Goal: Task Accomplishment & Management: Manage account settings

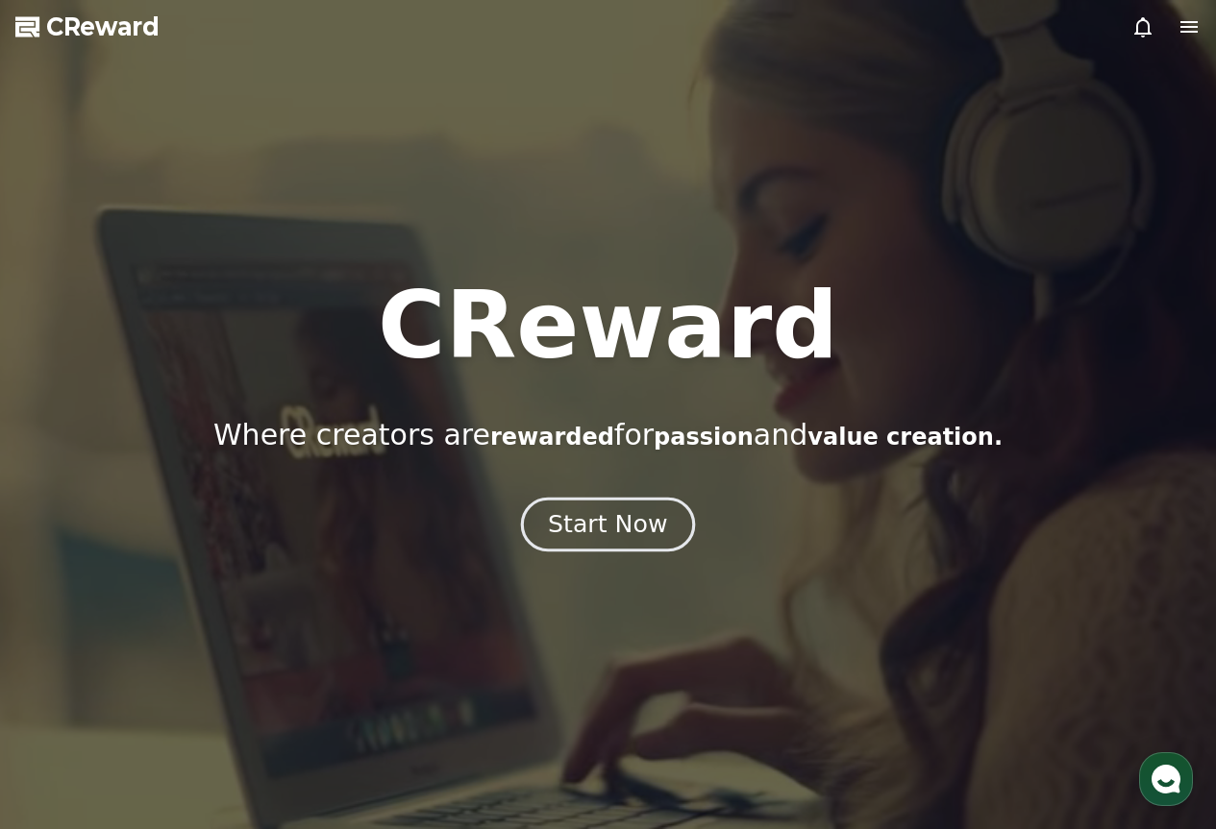
click at [626, 500] on button "Start Now" at bounding box center [608, 524] width 174 height 55
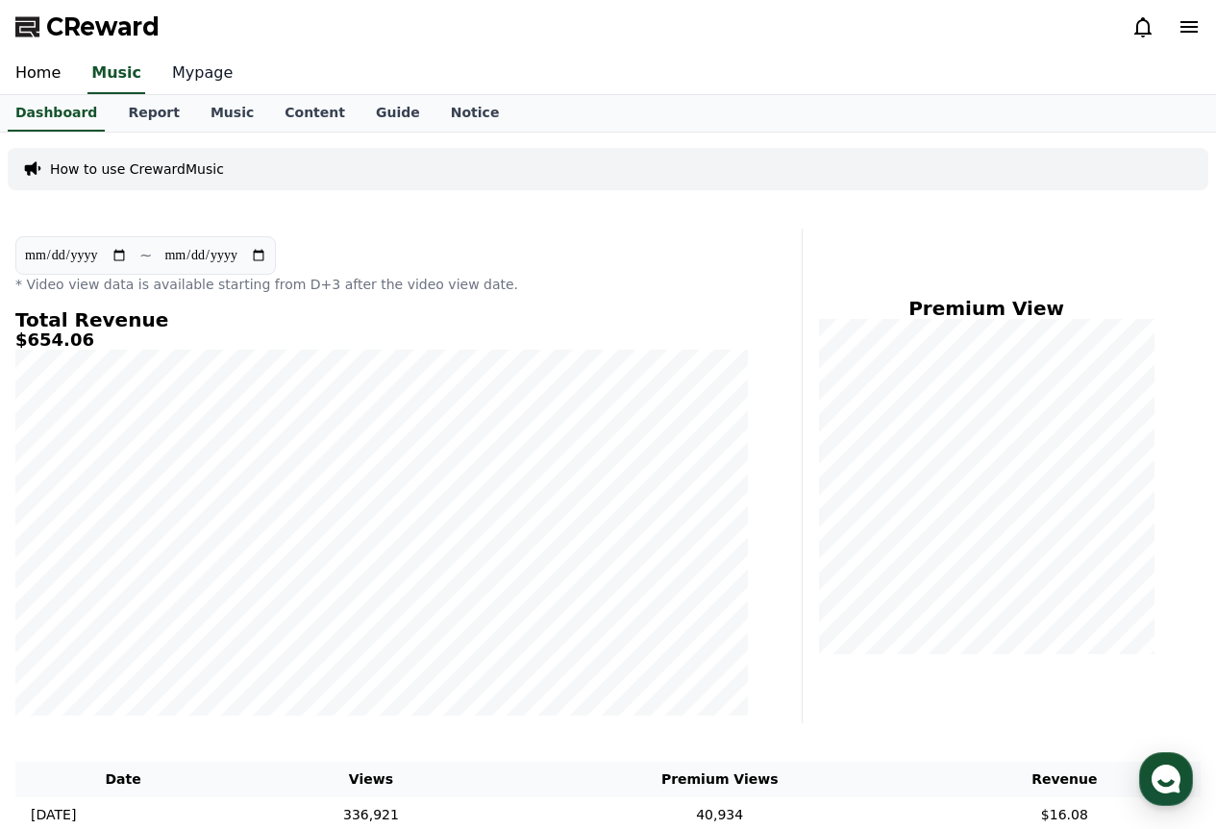
click at [175, 79] on link "Mypage" at bounding box center [202, 74] width 91 height 40
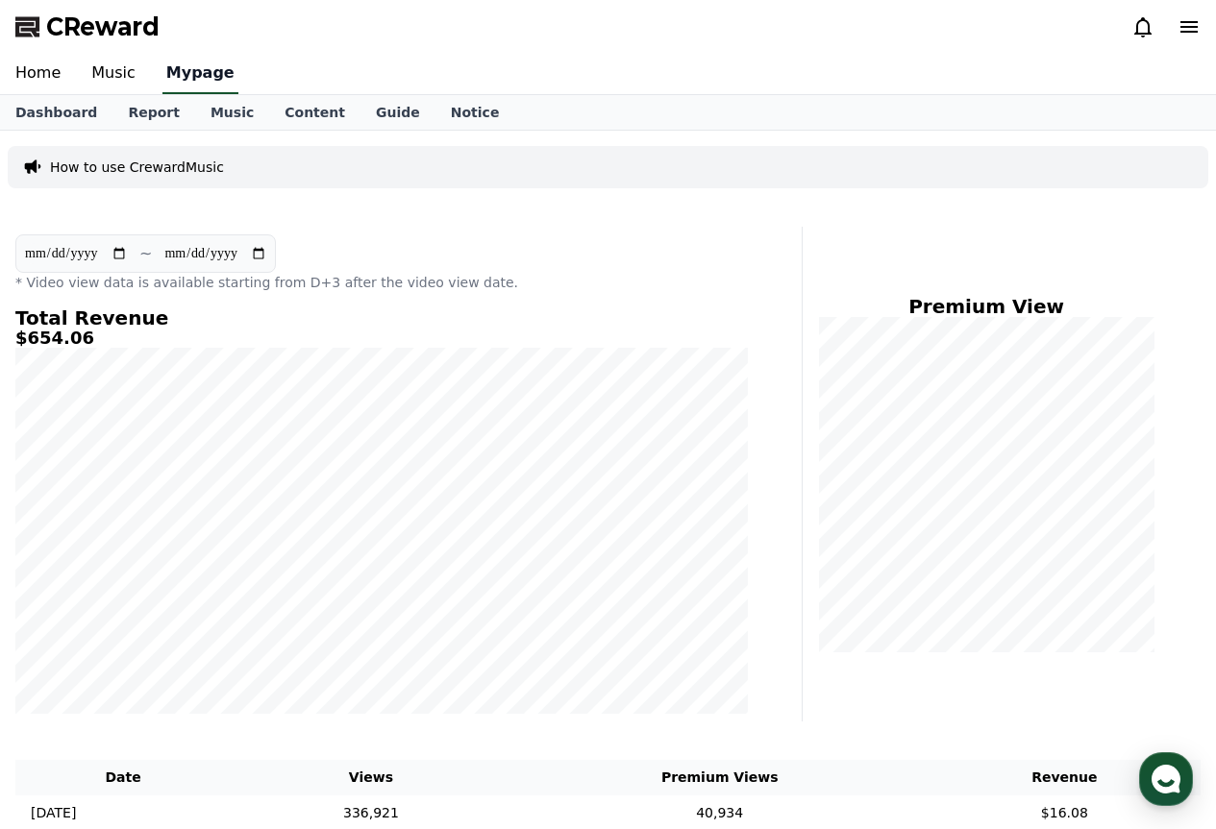
select select "**********"
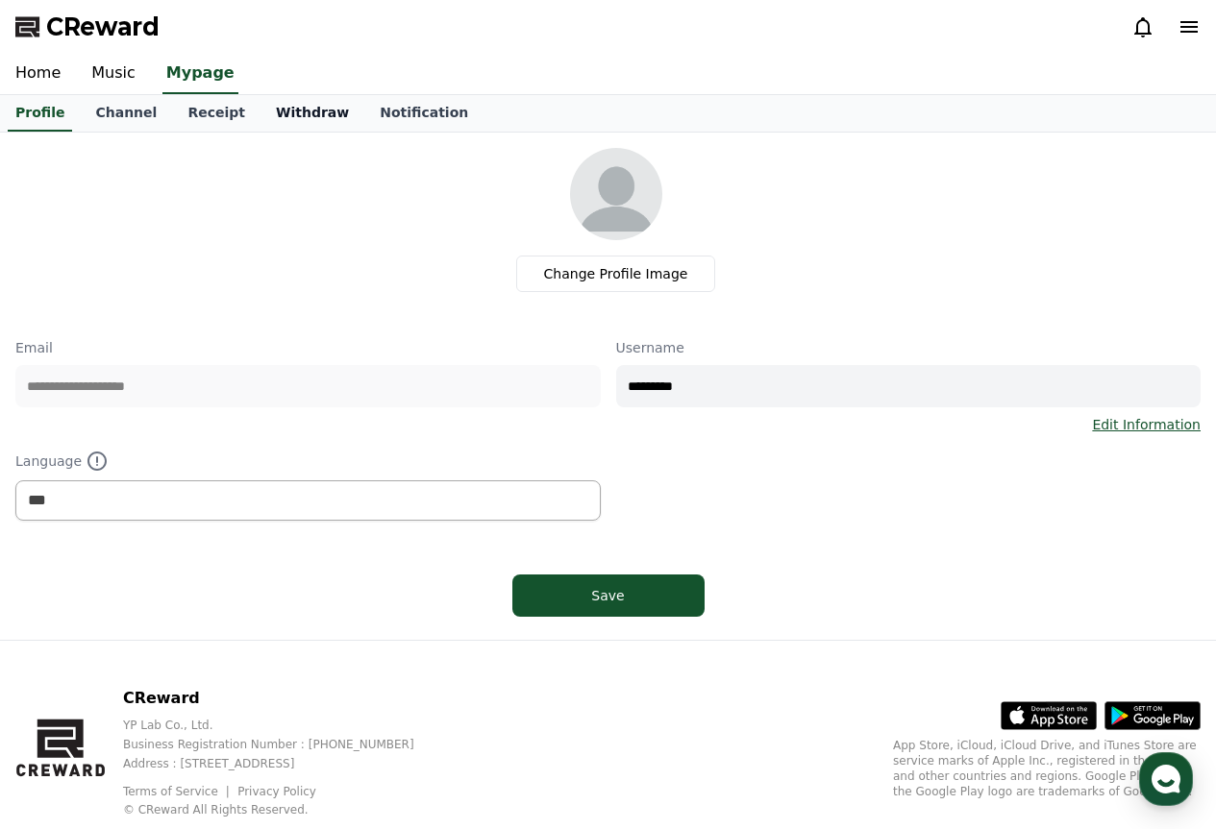
click at [264, 118] on link "Withdraw" at bounding box center [312, 113] width 104 height 37
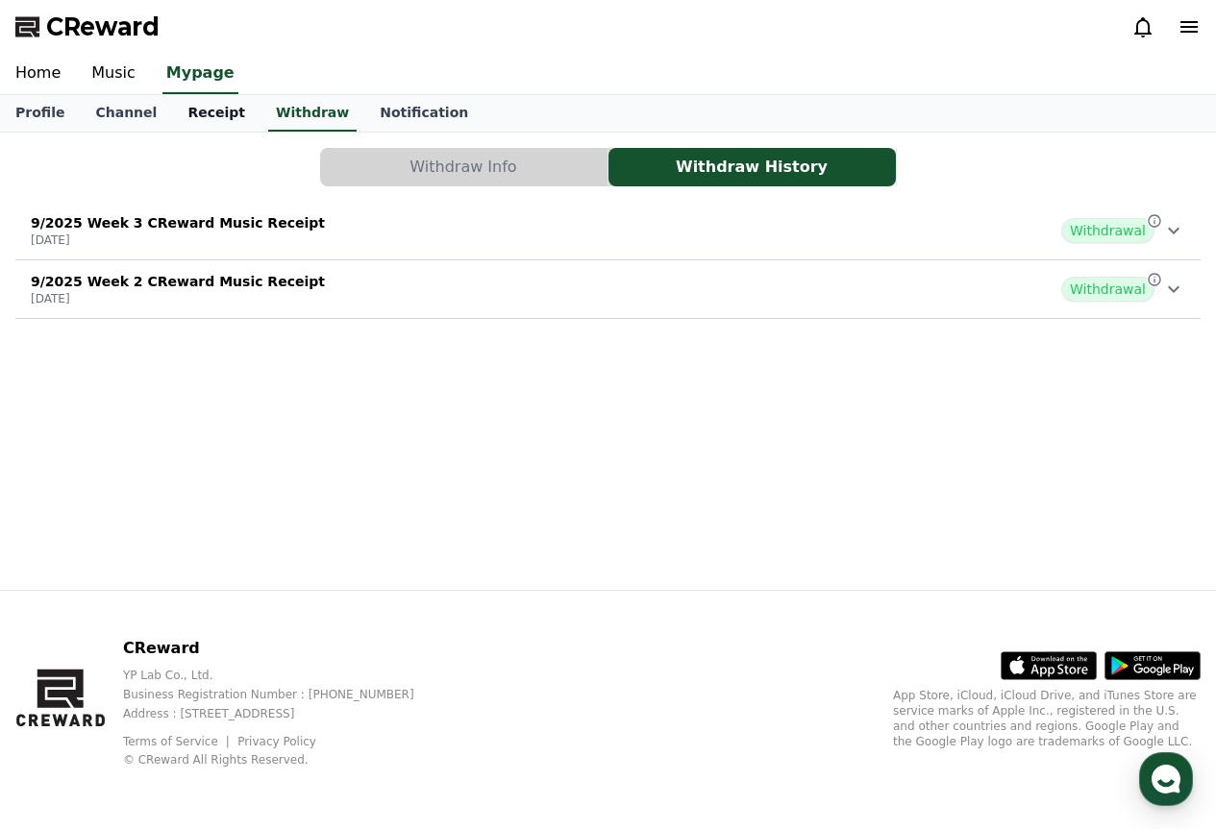
click at [196, 109] on link "Receipt" at bounding box center [216, 113] width 88 height 37
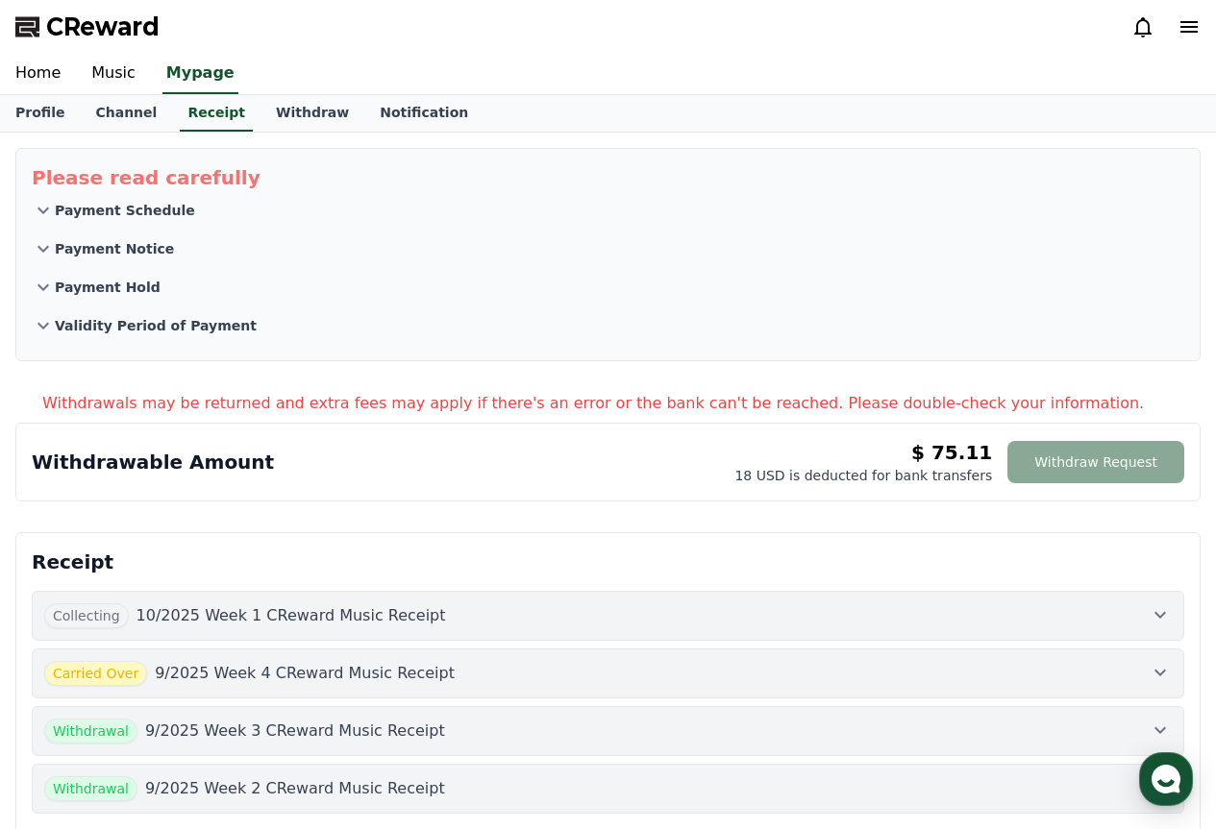
click at [1098, 603] on div "Collecting 10/2025 Week 1 CReward Music Receipt" at bounding box center [607, 615] width 1127 height 25
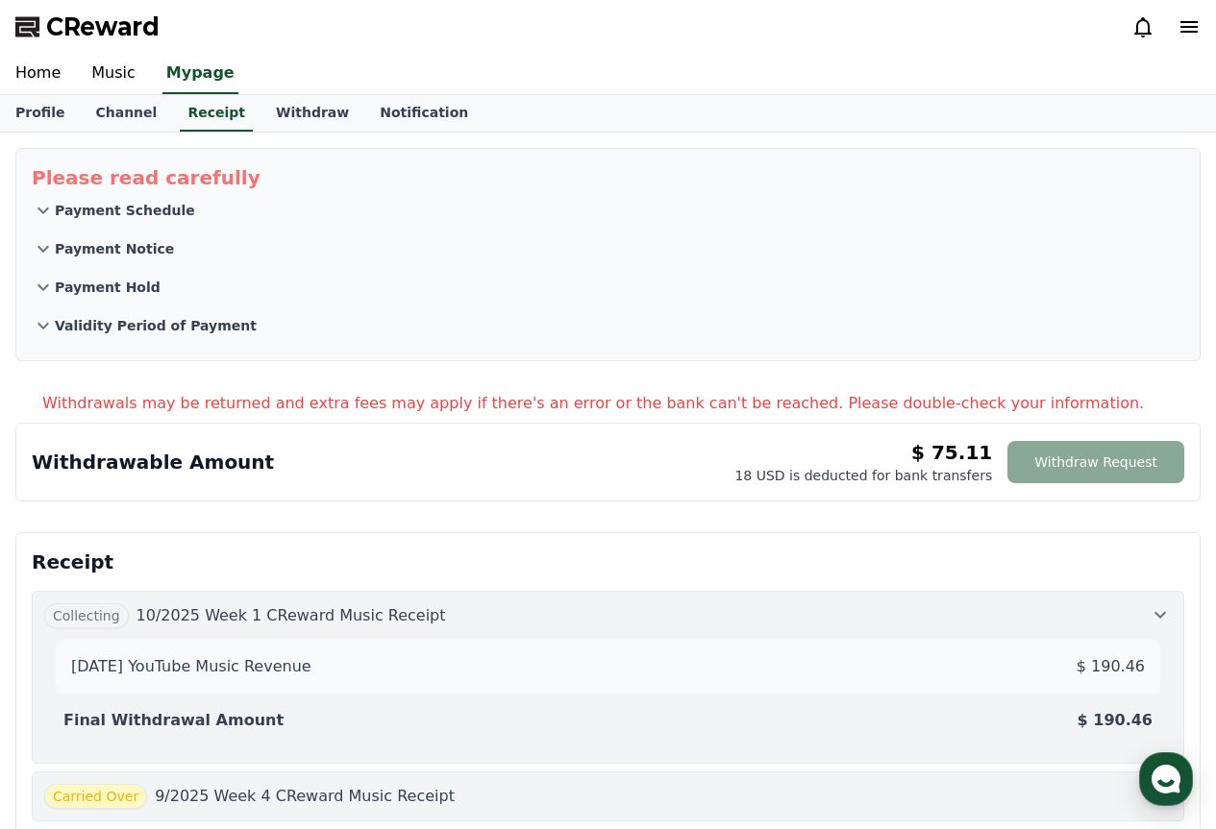
click at [1073, 623] on div "Collecting 10/2025 Week 1 CReward Music Receipt" at bounding box center [607, 615] width 1127 height 25
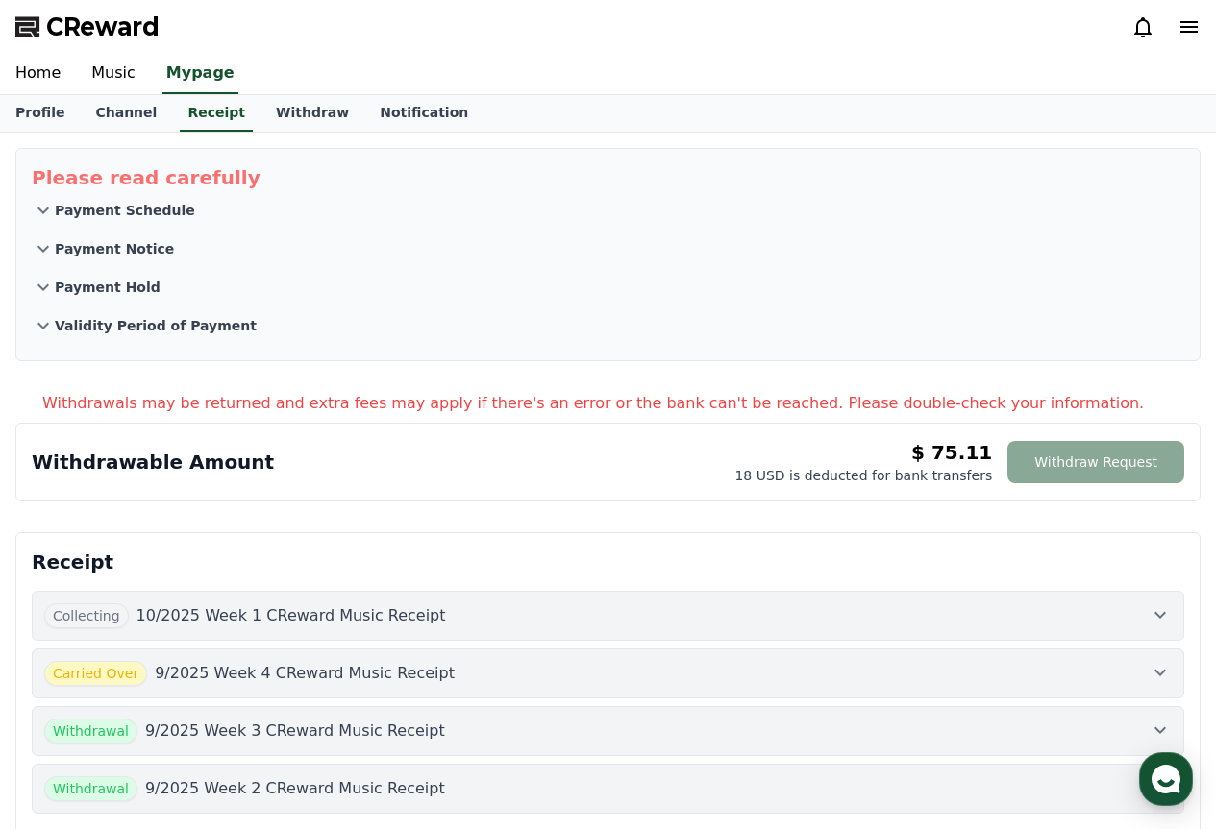
click at [977, 697] on button "Carried Over 9/2025 Week 4 CReward Music Receipt" at bounding box center [608, 674] width 1152 height 50
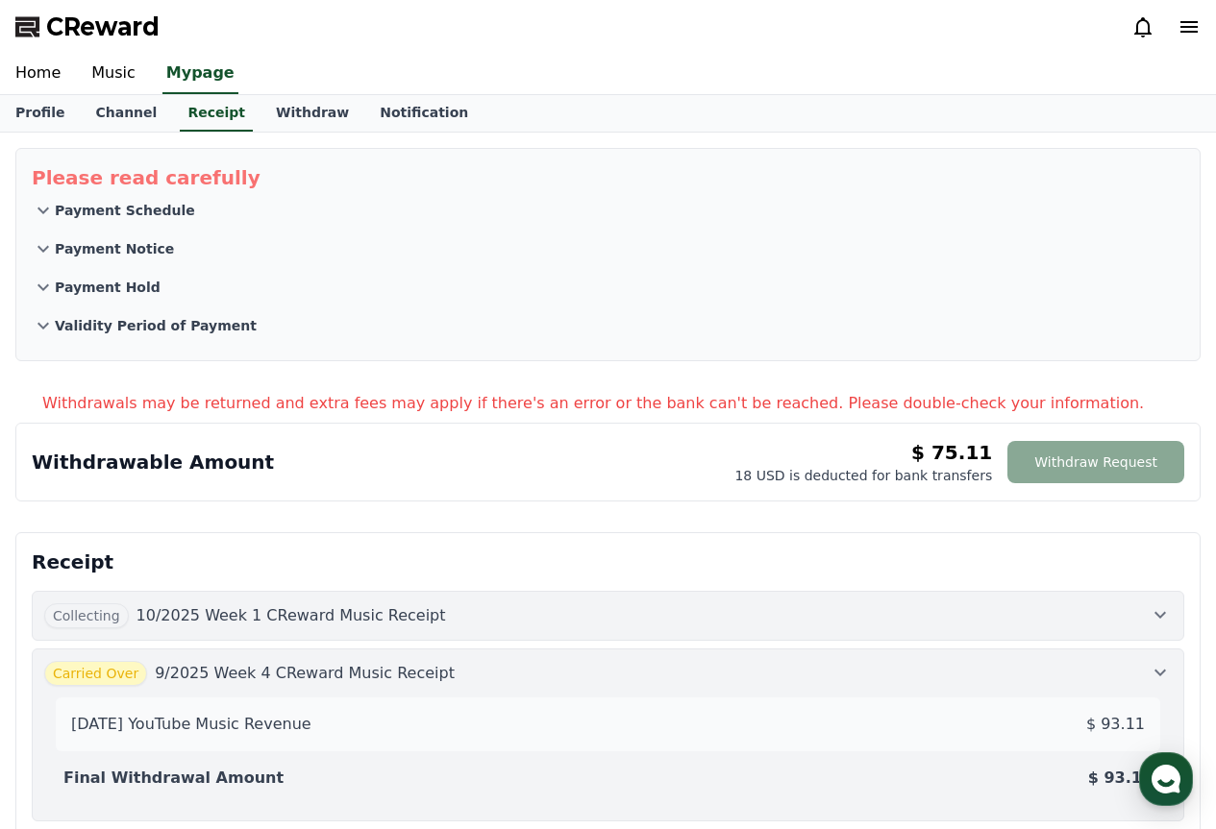
click at [979, 659] on button "Carried Over 9/2025 Week 4 CReward Music Receipt [DATE] YouTube Music Revenue $…" at bounding box center [608, 735] width 1152 height 173
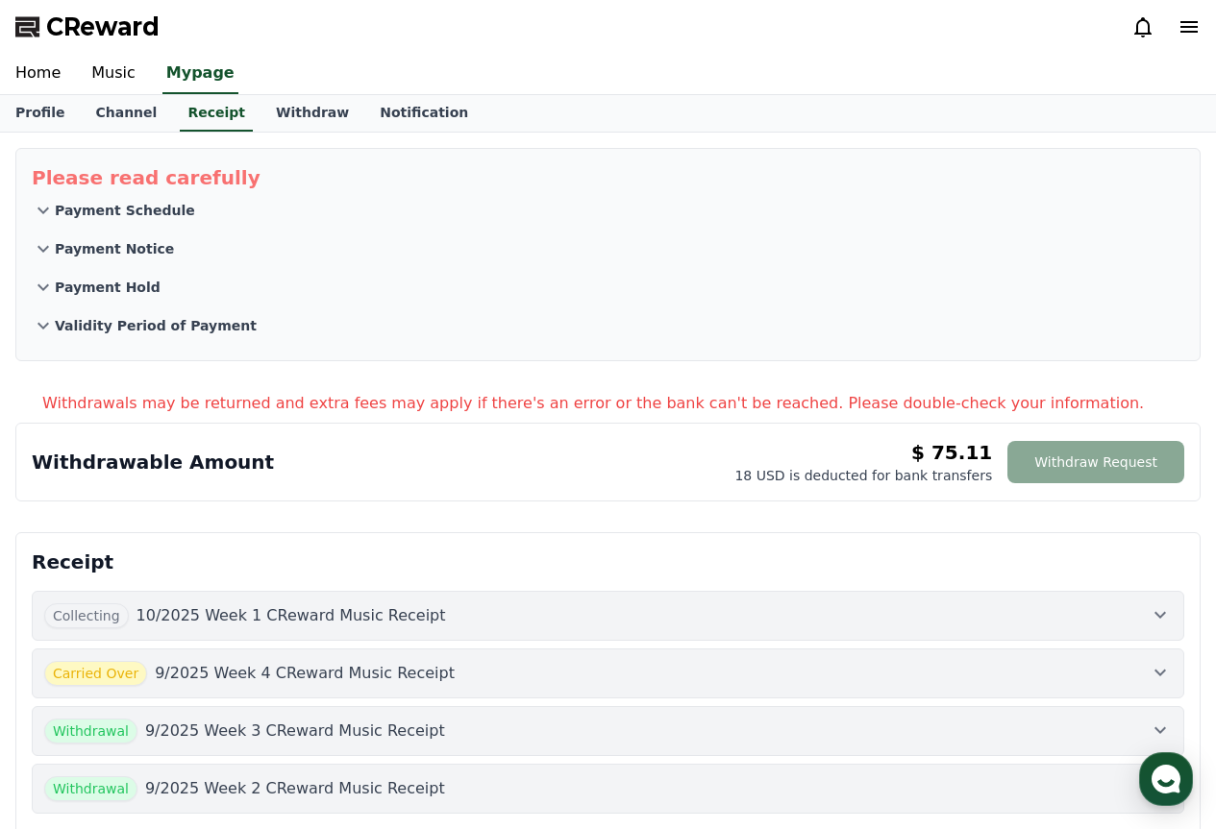
click at [950, 735] on div "Withdrawal 9/2025 Week 3 CReward Music Receipt" at bounding box center [607, 731] width 1127 height 25
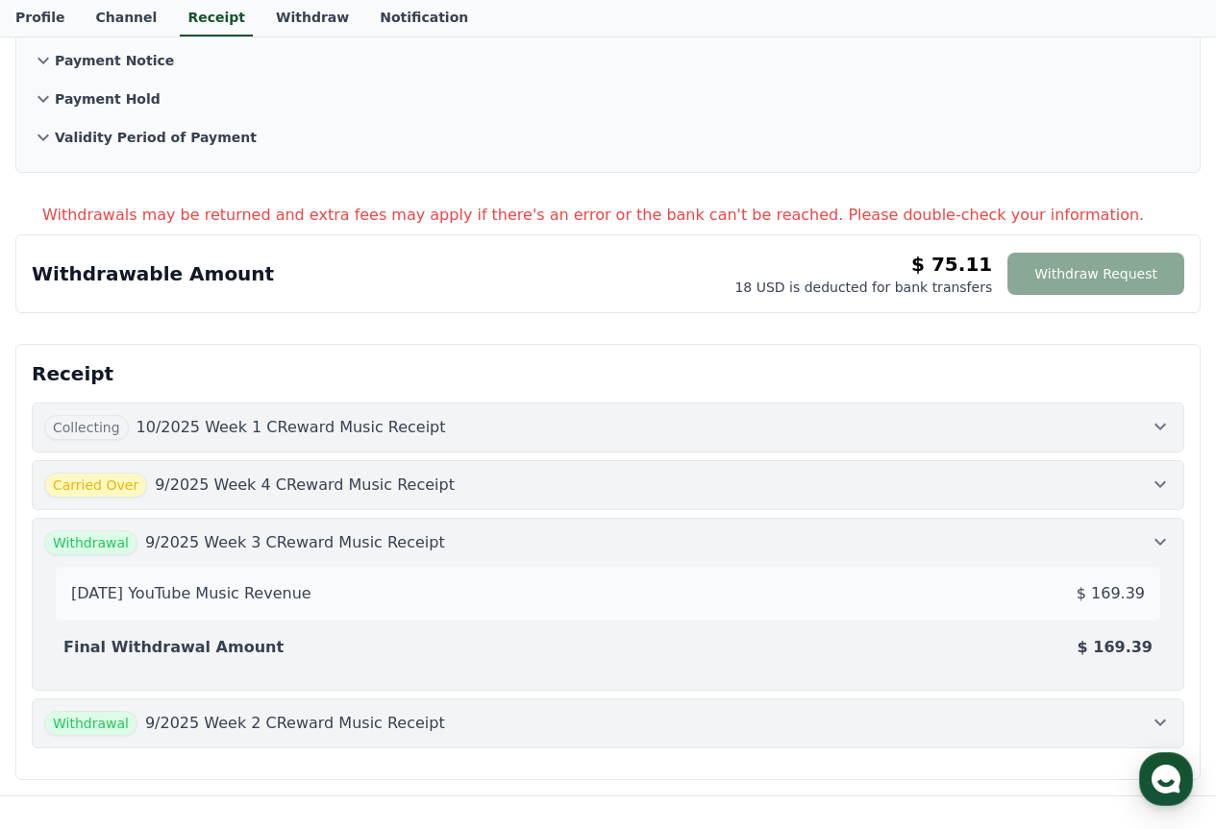
scroll to position [192, 0]
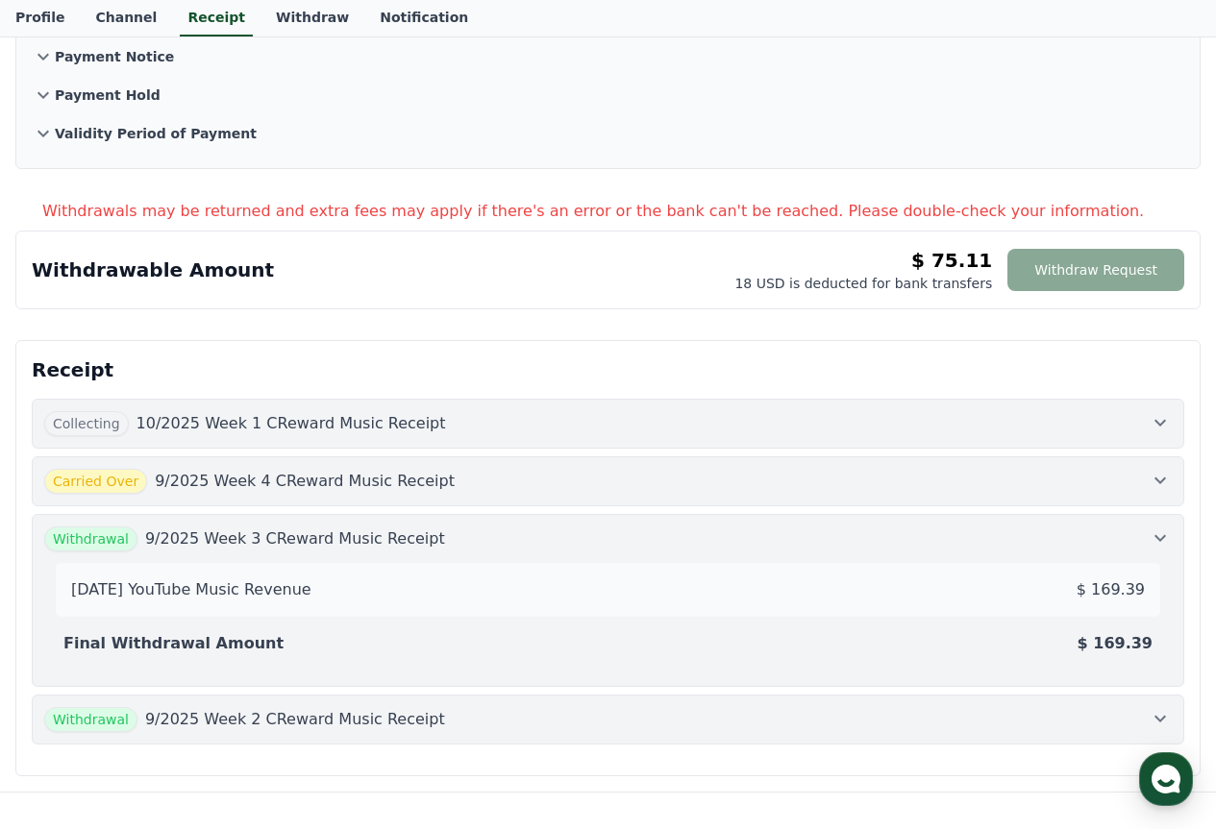
click at [854, 720] on div "Withdrawal 9/2025 Week 2 CReward Music Receipt" at bounding box center [607, 719] width 1127 height 25
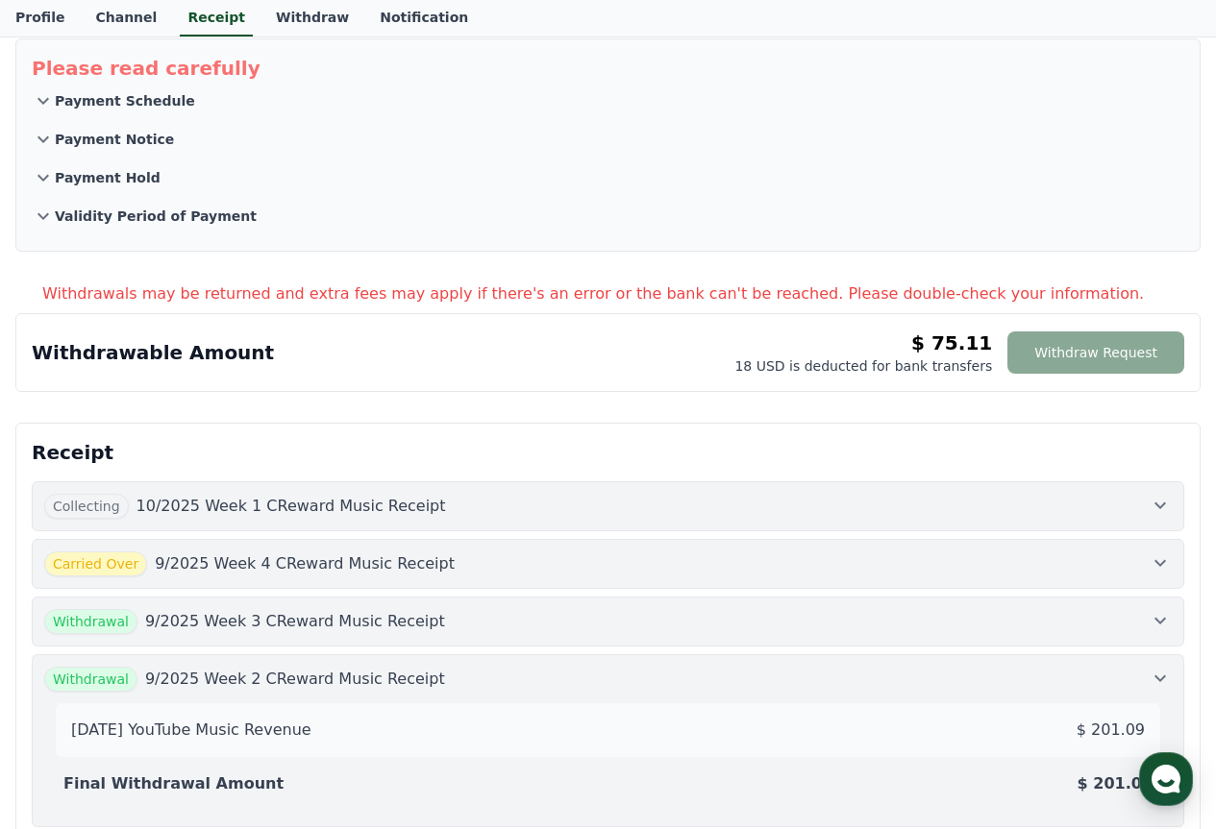
scroll to position [0, 0]
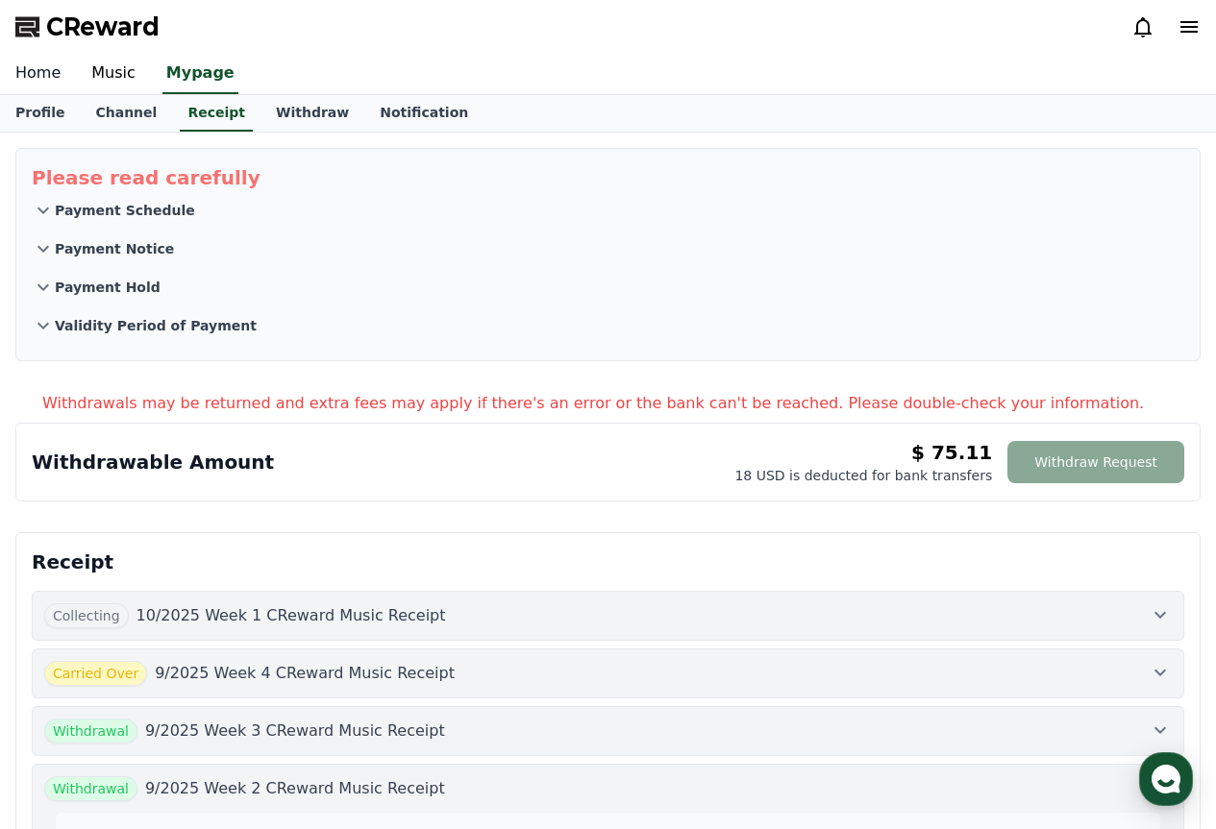
click at [34, 75] on link "Home" at bounding box center [38, 74] width 76 height 40
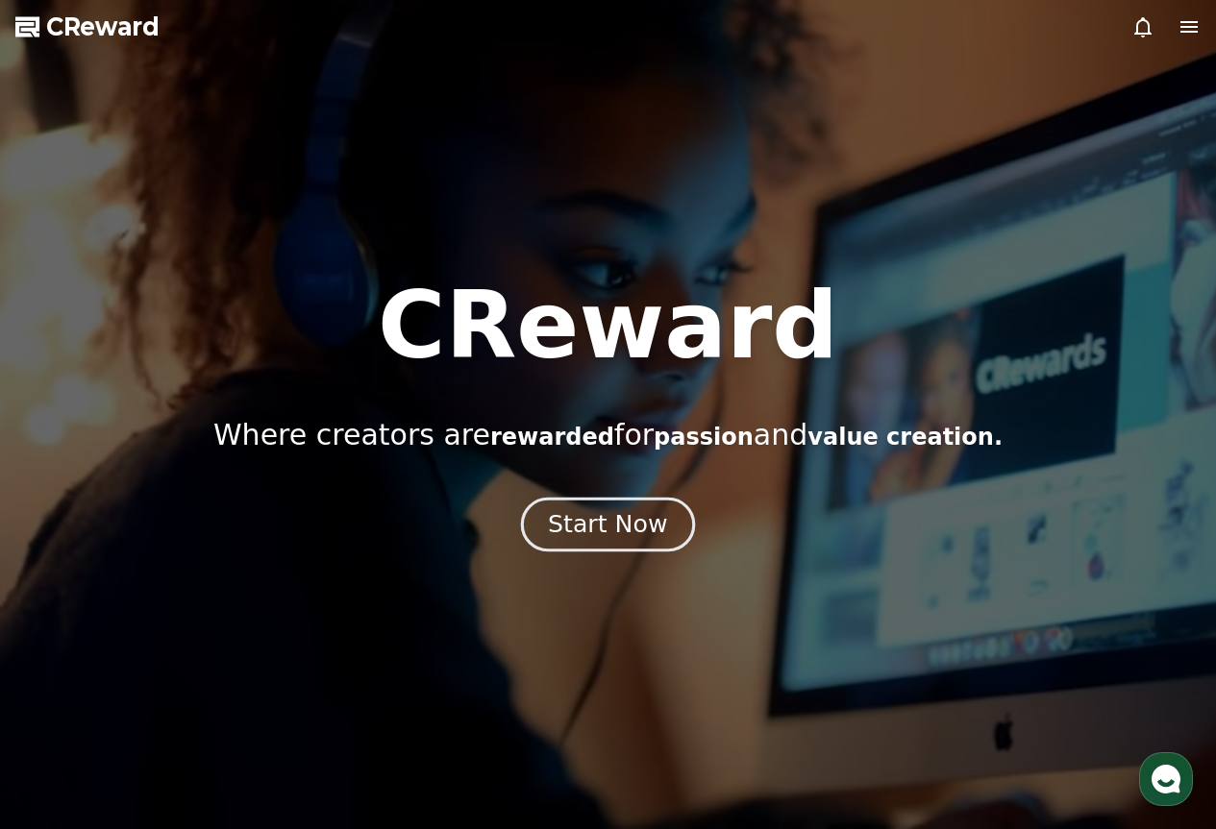
click at [580, 503] on button "Start Now" at bounding box center [608, 524] width 174 height 55
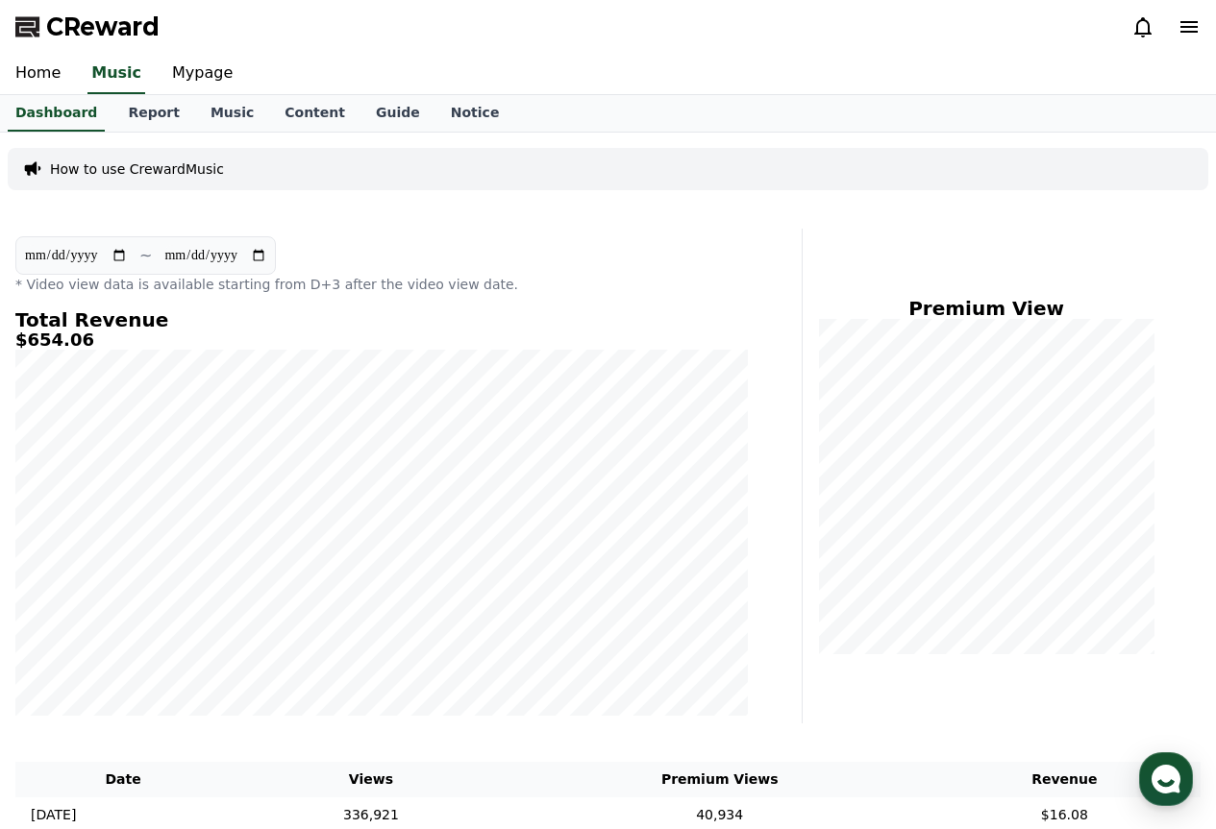
click at [58, 336] on h5 "$654.06" at bounding box center [381, 340] width 732 height 19
click at [202, 78] on link "Mypage" at bounding box center [202, 74] width 91 height 40
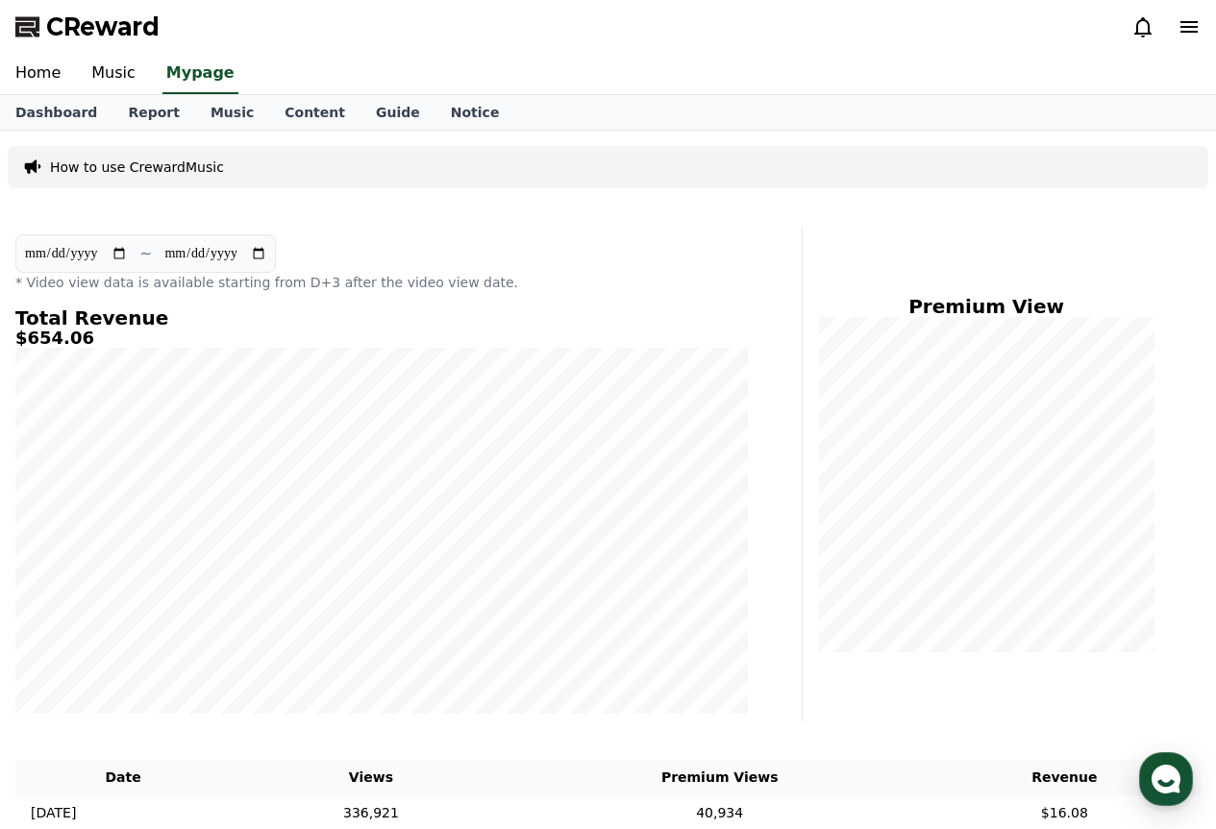
select select "**********"
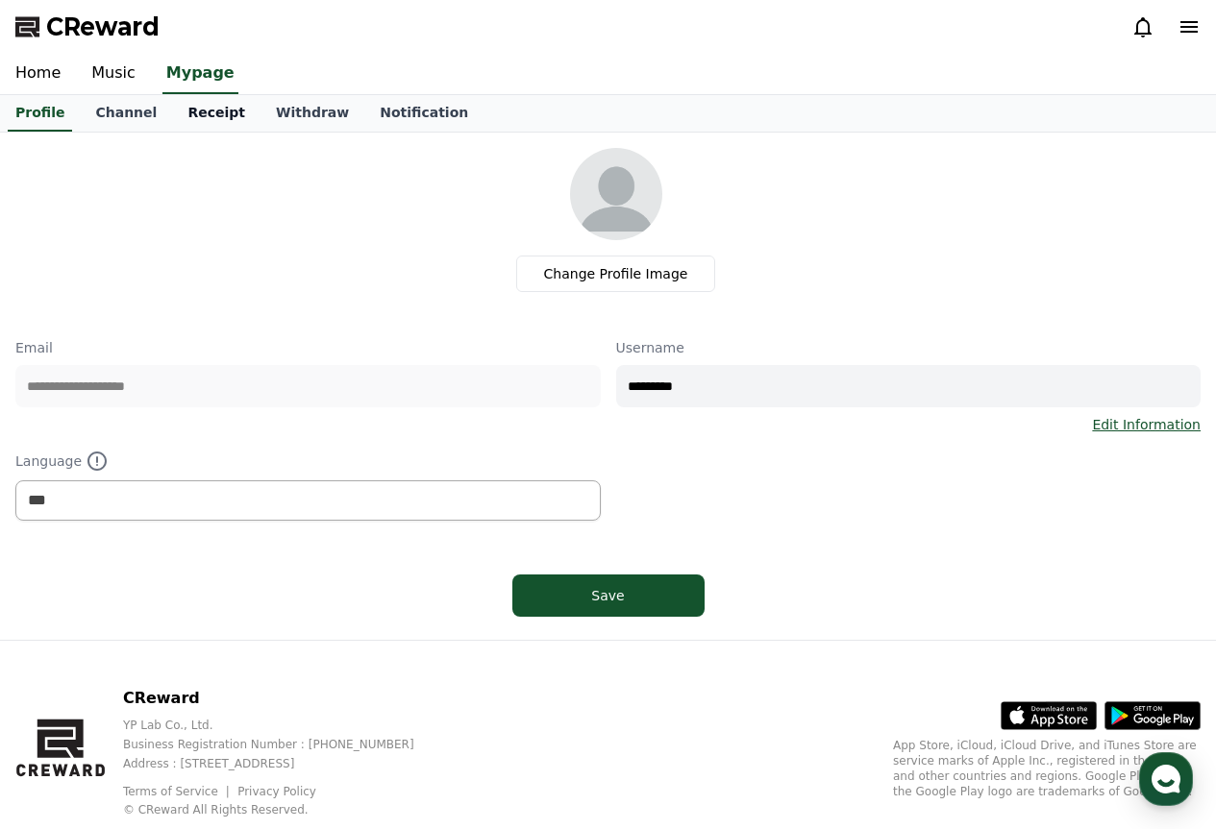
click at [209, 120] on link "Receipt" at bounding box center [216, 113] width 88 height 37
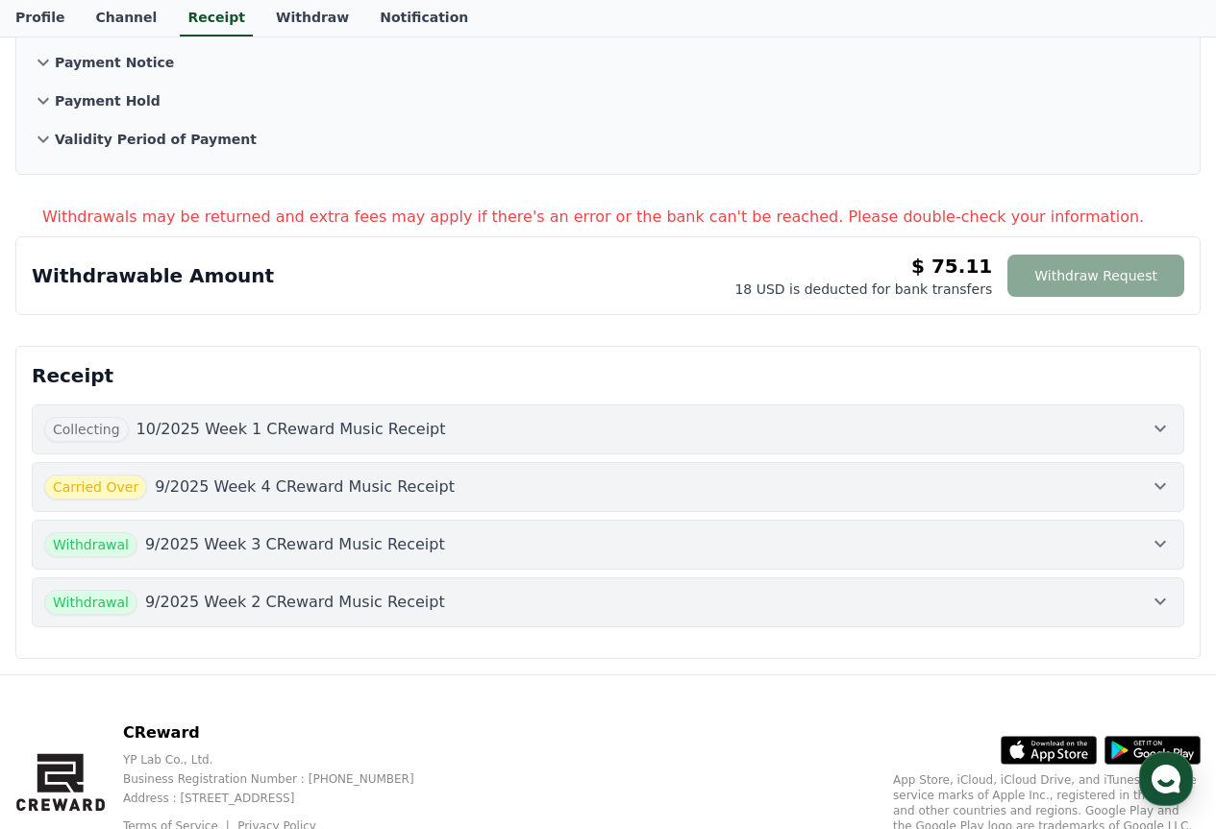
scroll to position [192, 0]
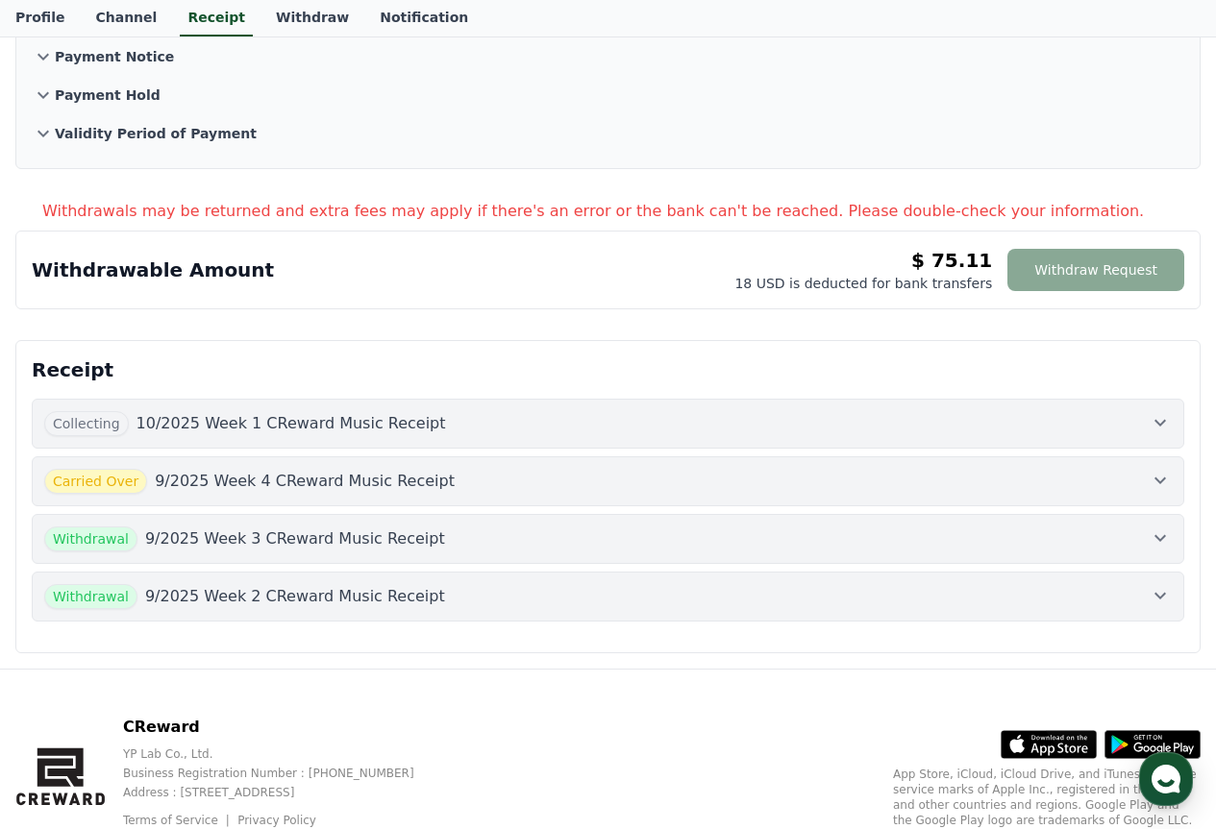
click at [297, 407] on button "Collecting 10/2025 Week 1 CReward Music Receipt" at bounding box center [608, 424] width 1152 height 50
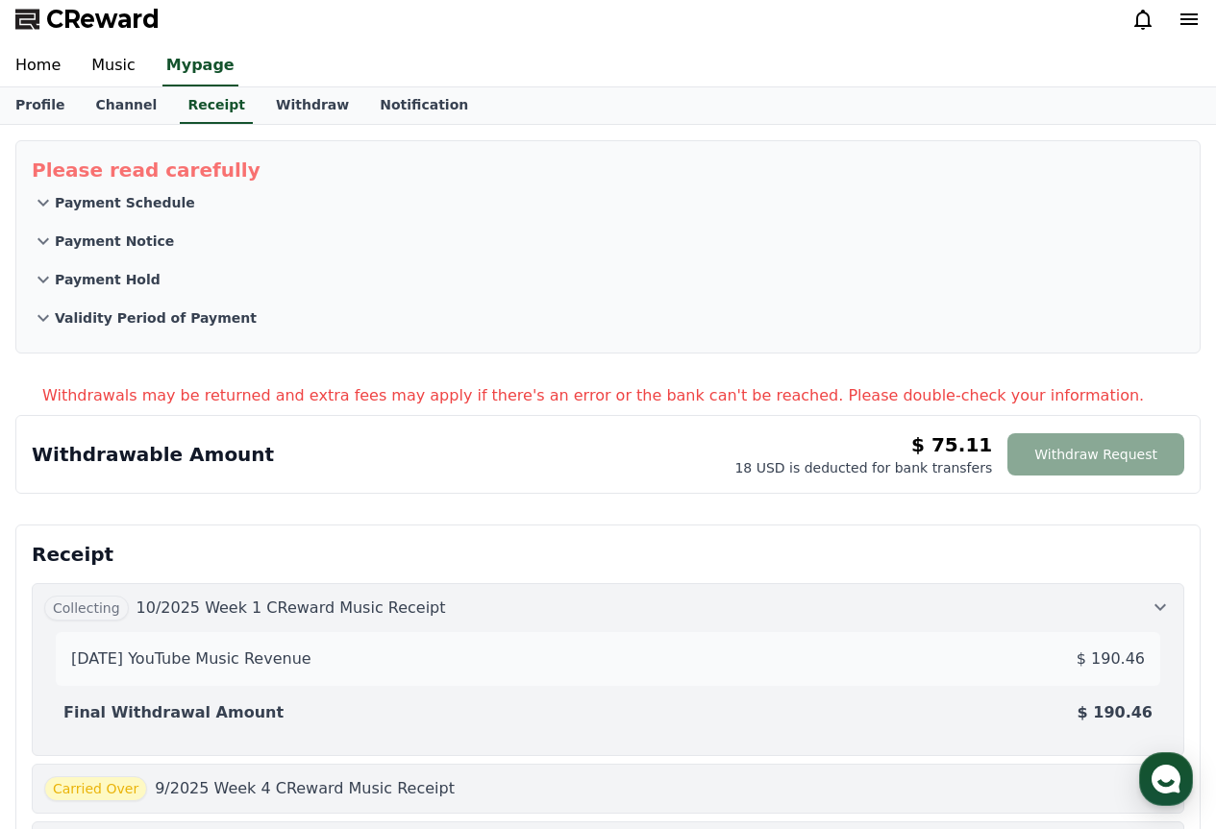
scroll to position [0, 0]
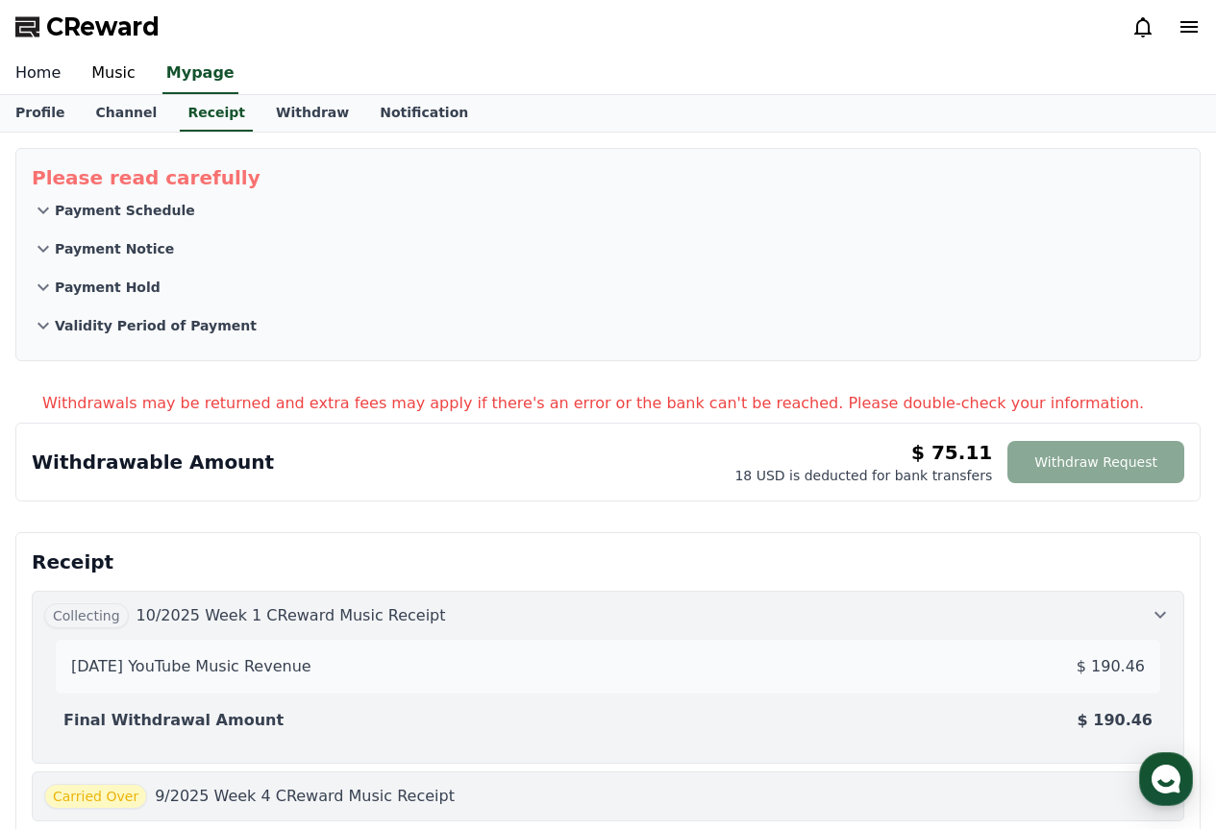
click at [55, 70] on link "Home" at bounding box center [38, 74] width 76 height 40
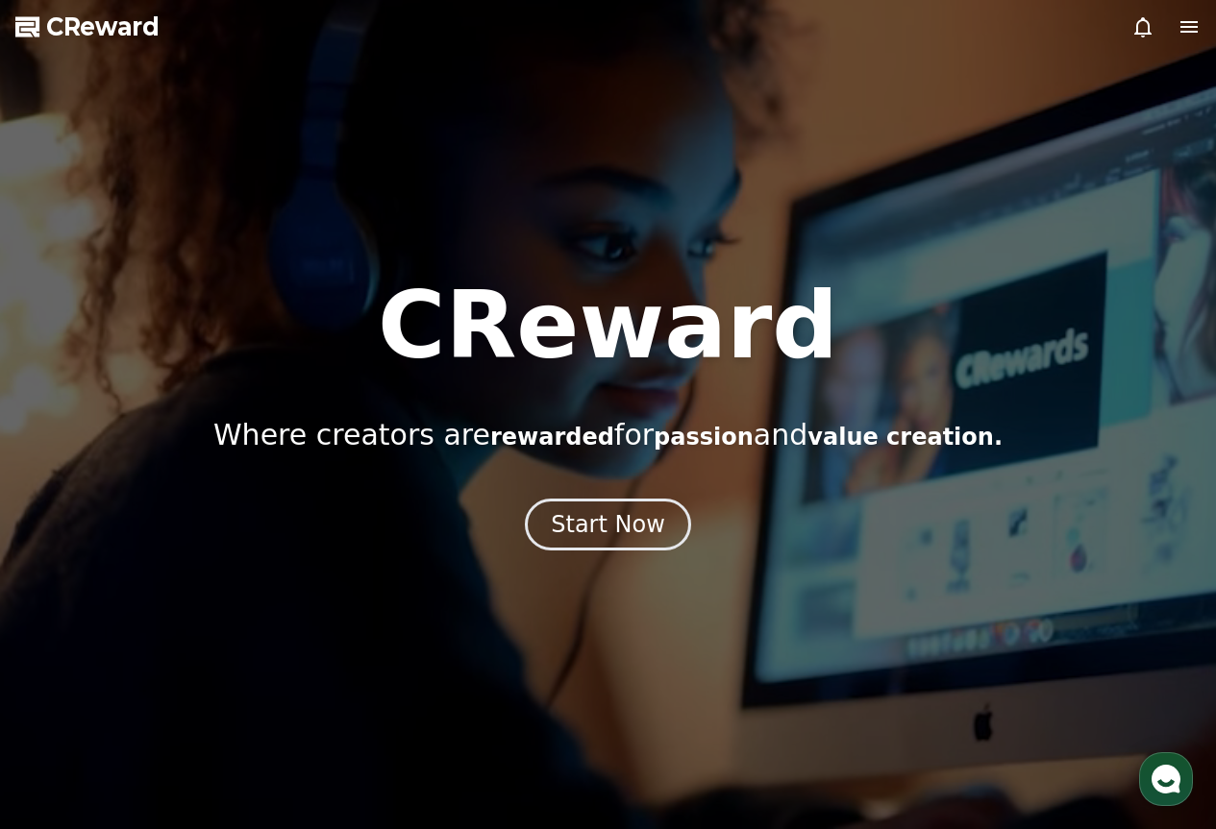
click at [569, 494] on div "CReward Where creators are rewarded for passion and value creation. Start Now" at bounding box center [608, 415] width 1216 height 271
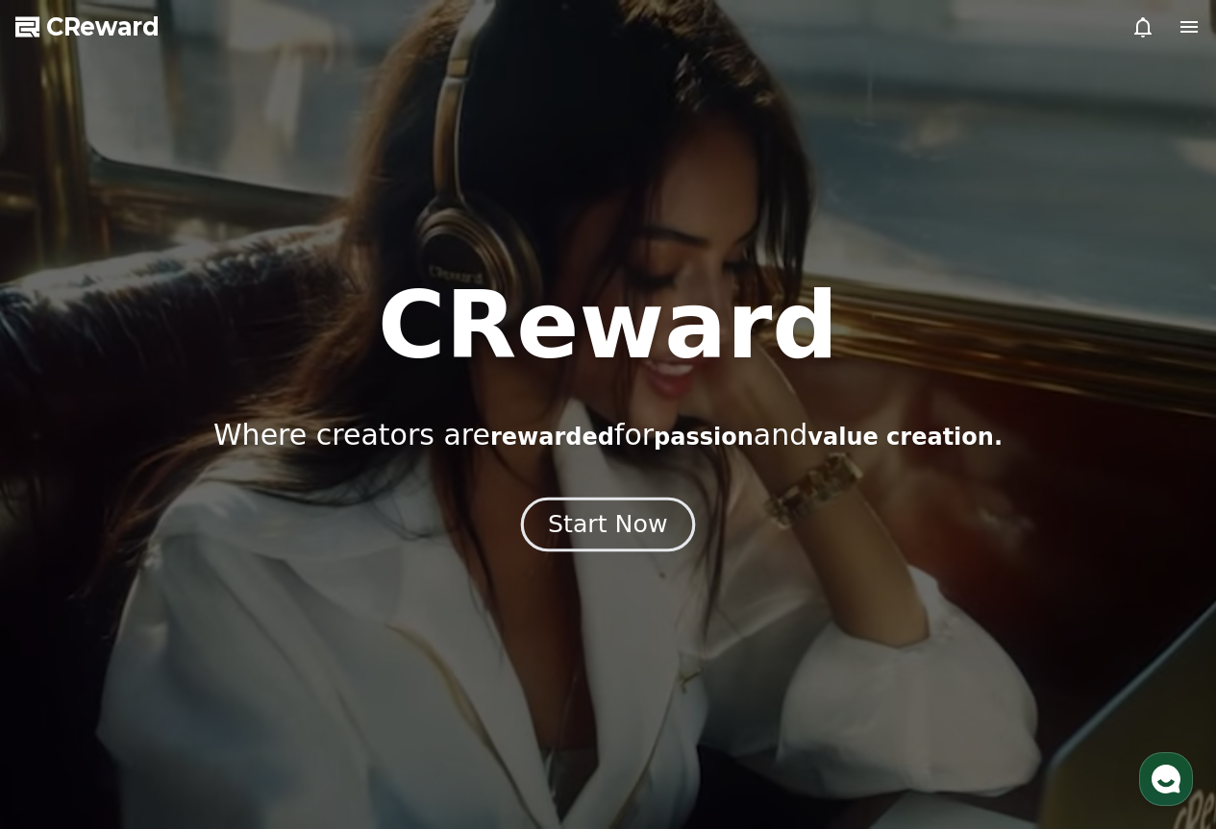
click at [572, 520] on div "Start Now" at bounding box center [607, 524] width 119 height 33
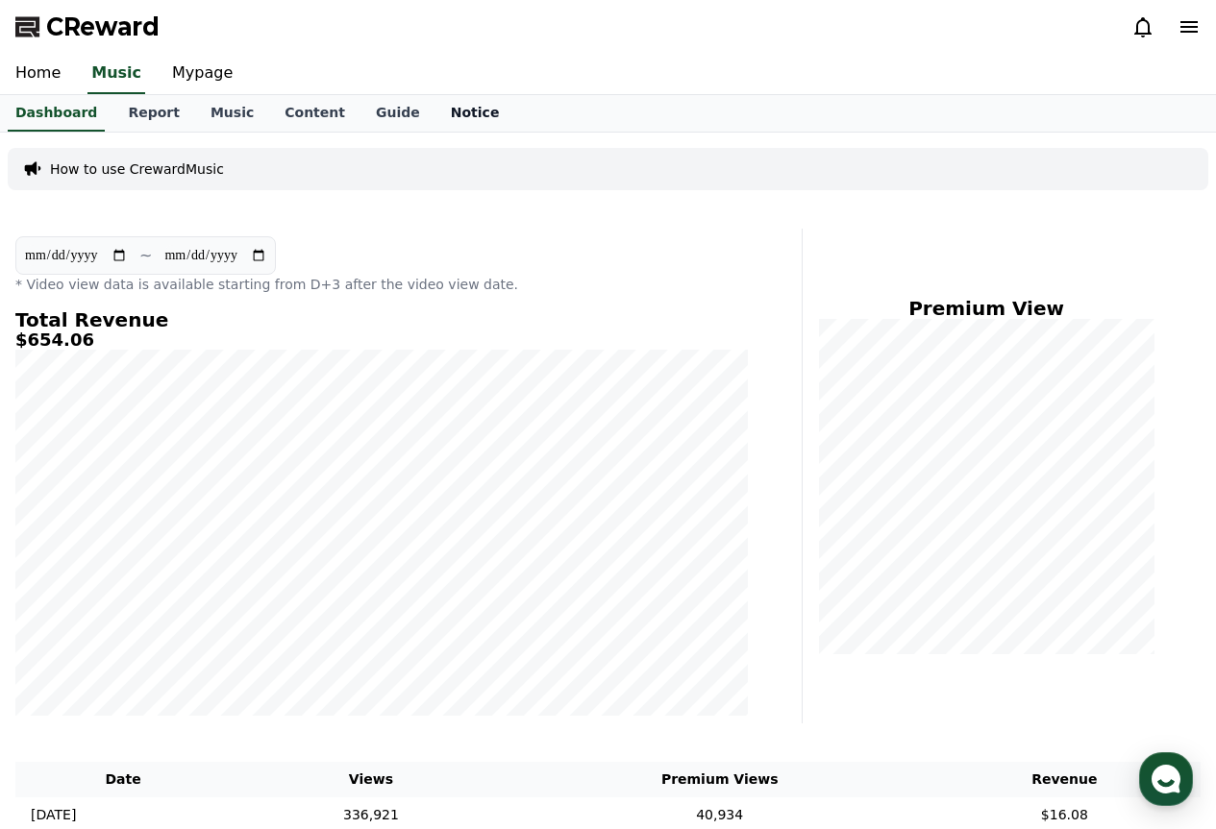
click at [435, 120] on link "Notice" at bounding box center [475, 113] width 80 height 37
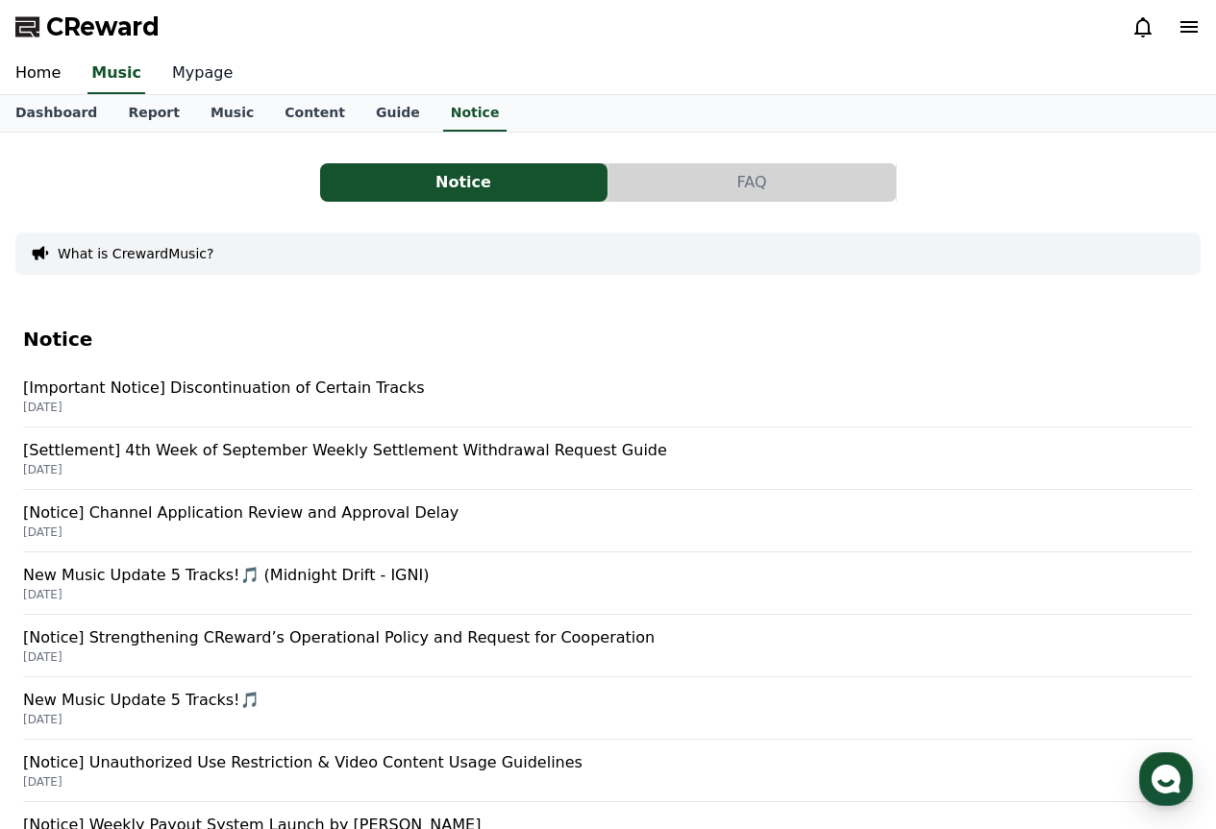
click at [185, 68] on link "Mypage" at bounding box center [202, 74] width 91 height 40
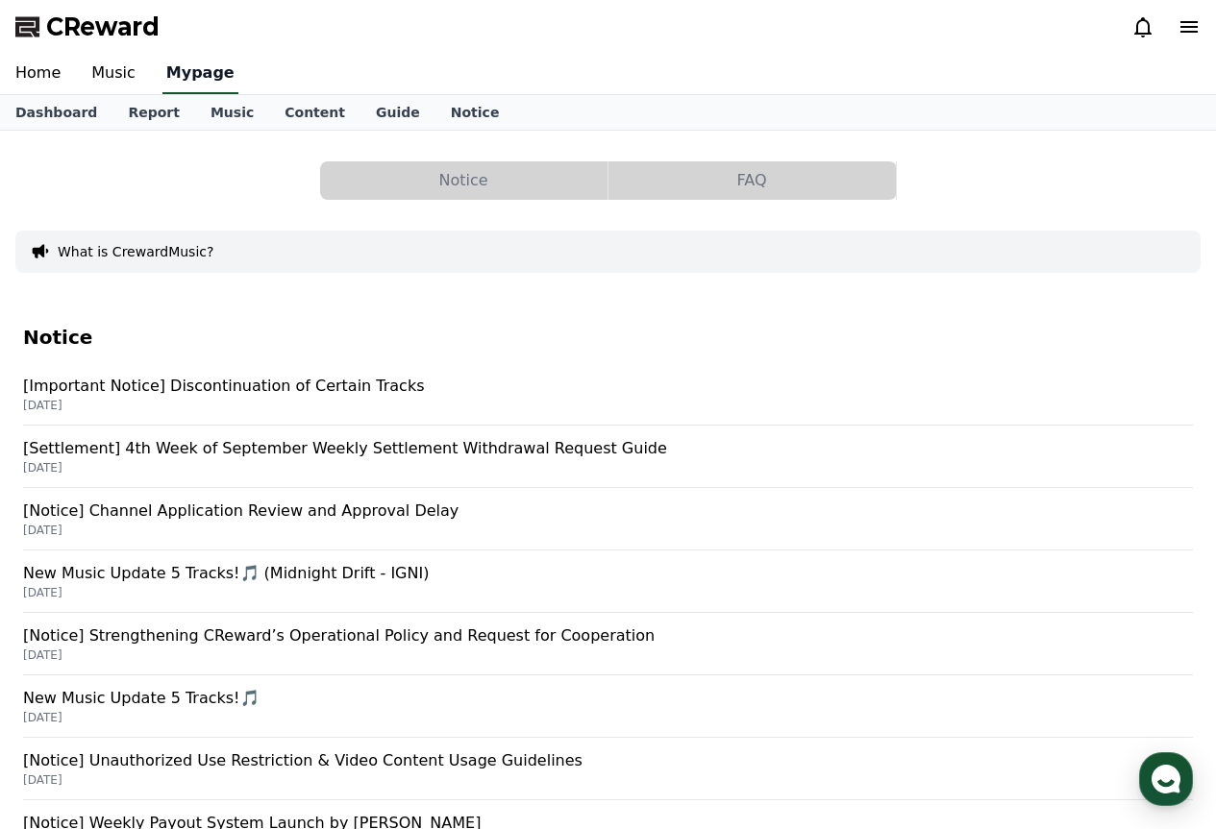
select select "**********"
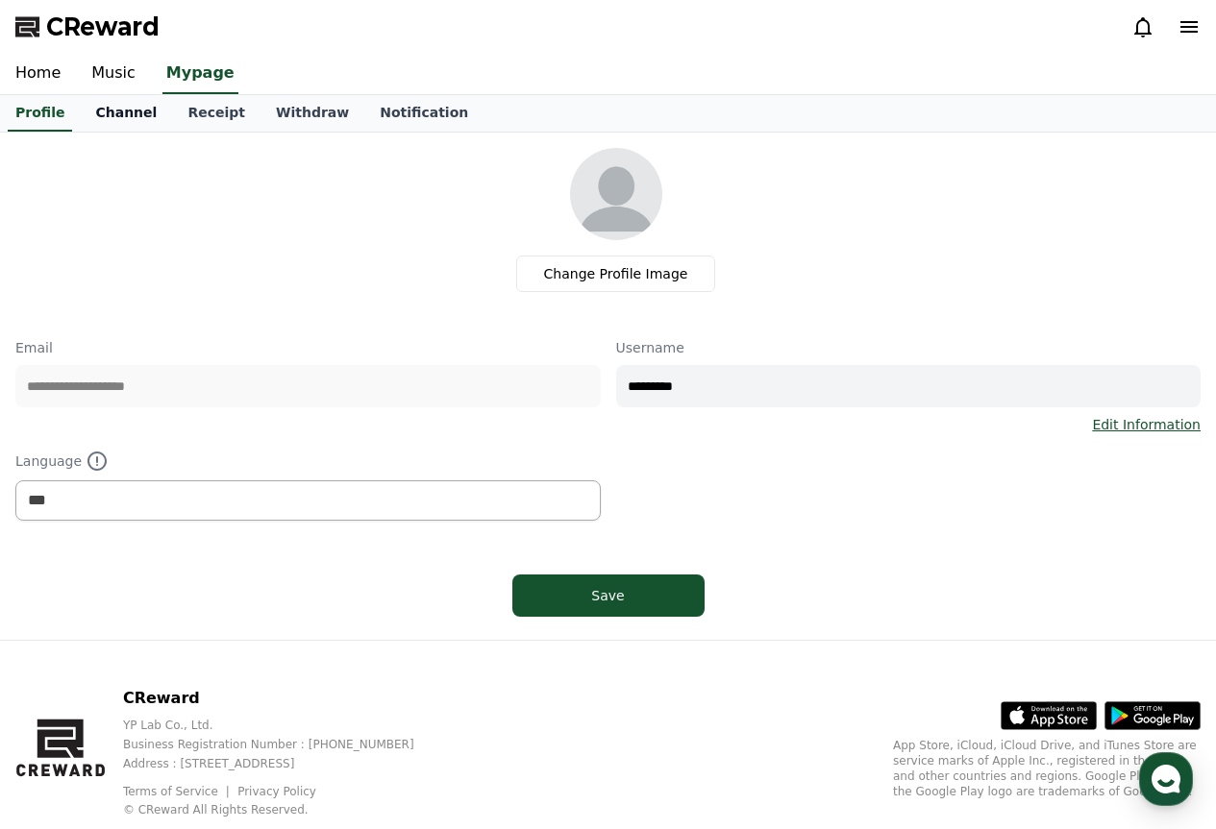
click at [119, 103] on link "Channel" at bounding box center [126, 113] width 92 height 37
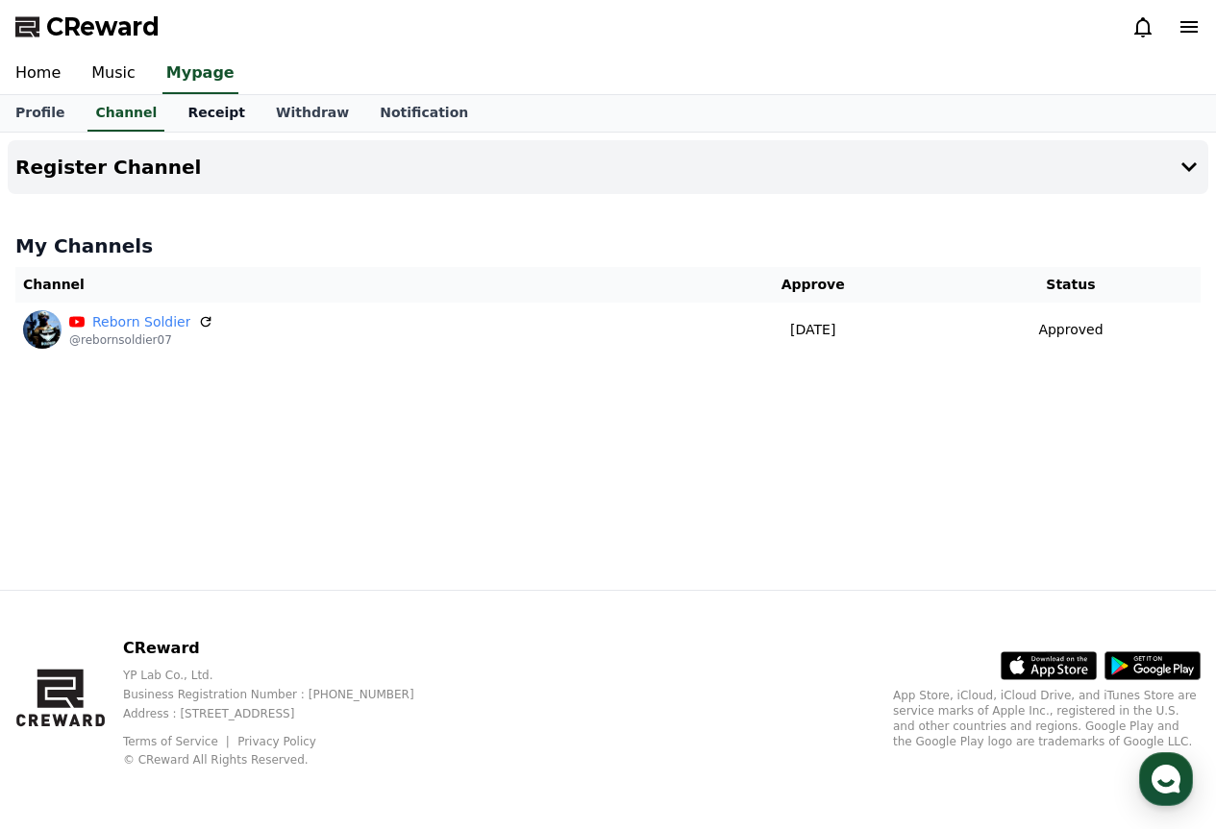
click at [197, 127] on link "Receipt" at bounding box center [216, 113] width 88 height 37
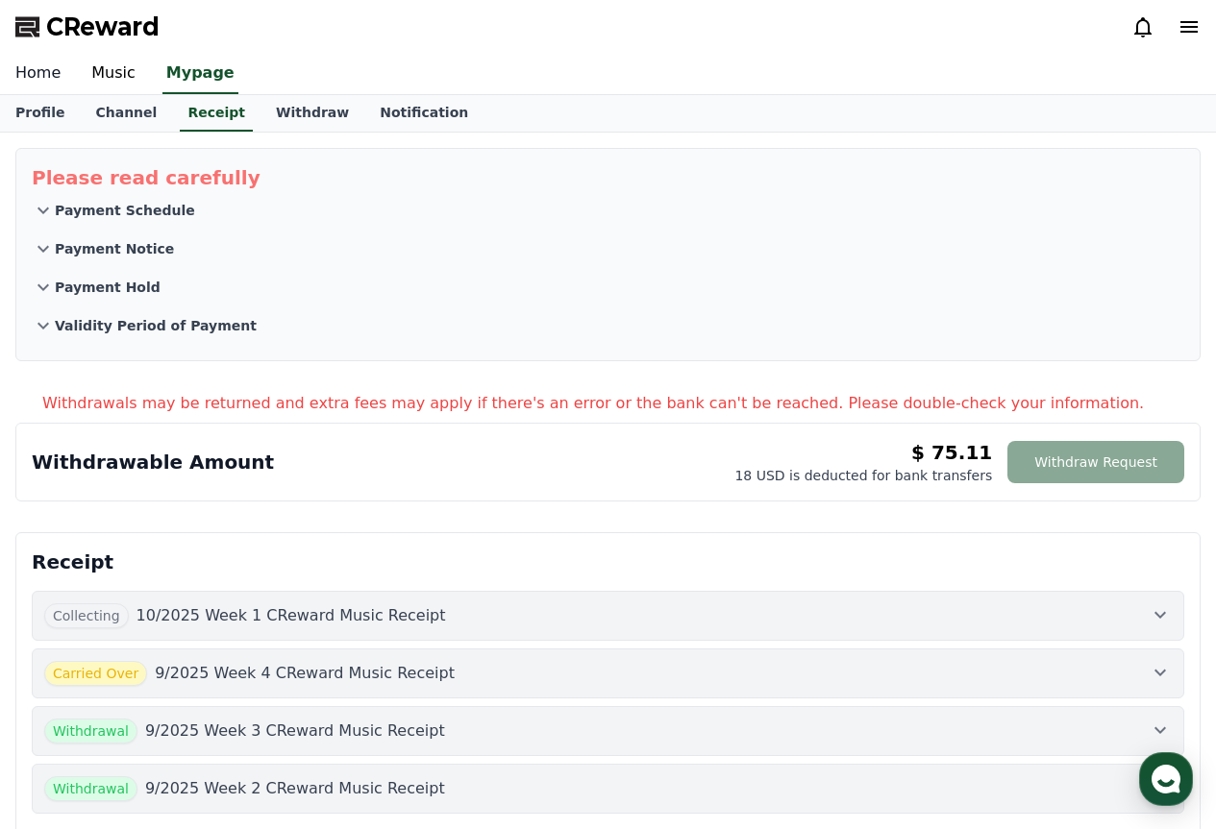
click at [47, 87] on link "Home" at bounding box center [38, 74] width 76 height 40
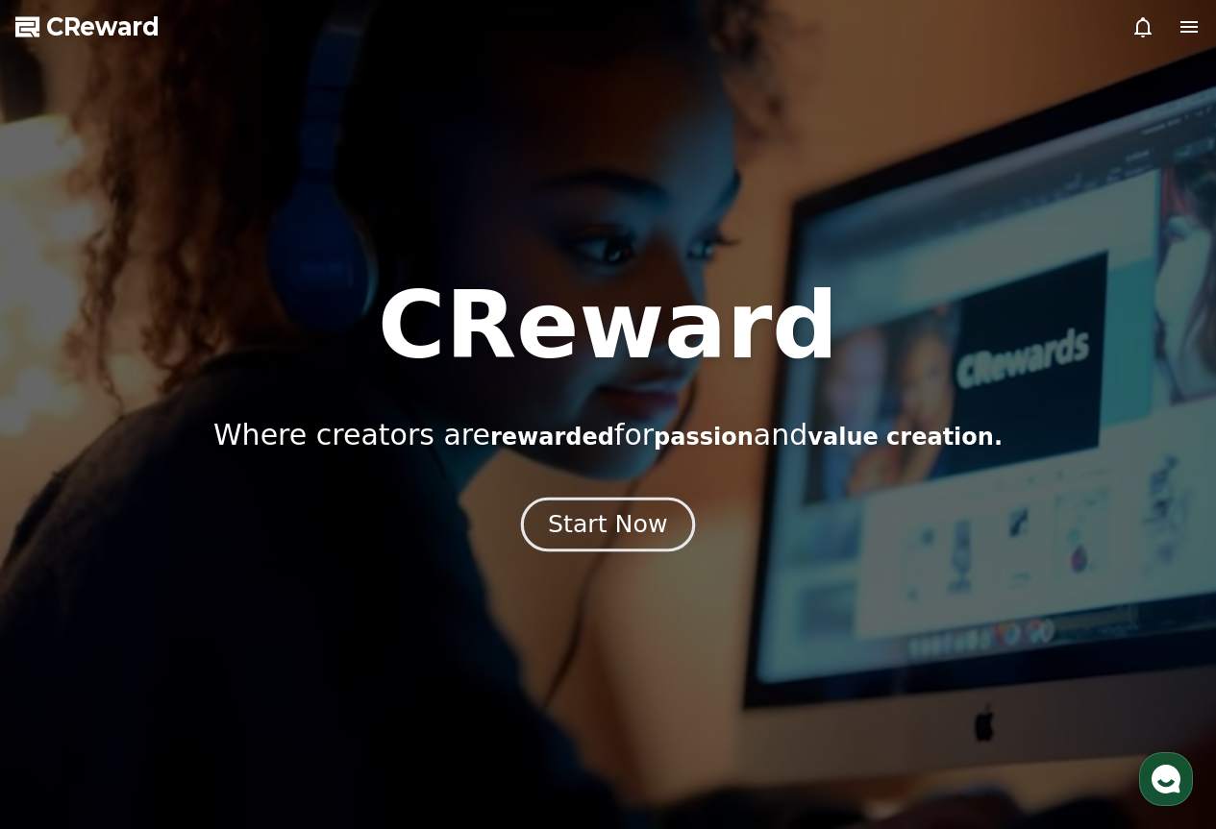
click at [586, 522] on div "Start Now" at bounding box center [607, 524] width 119 height 33
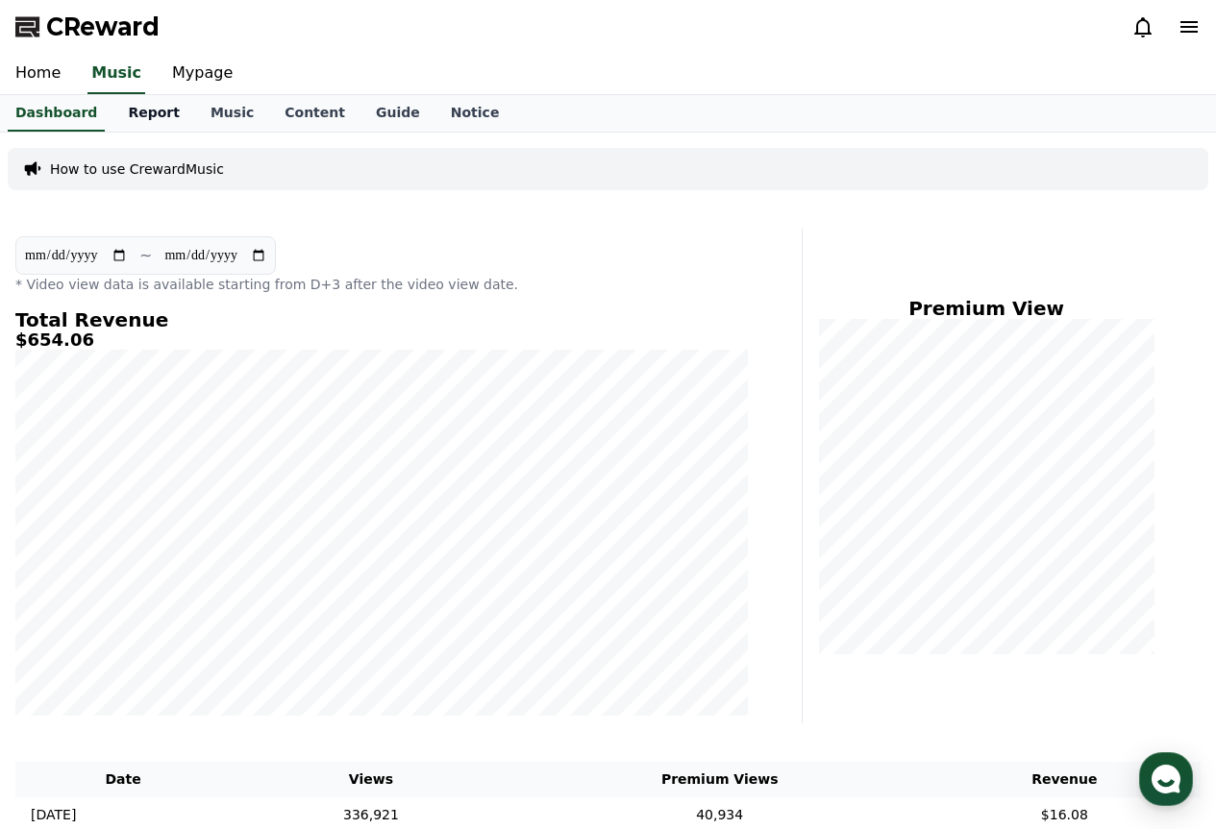
click at [124, 107] on link "Report" at bounding box center [153, 113] width 83 height 37
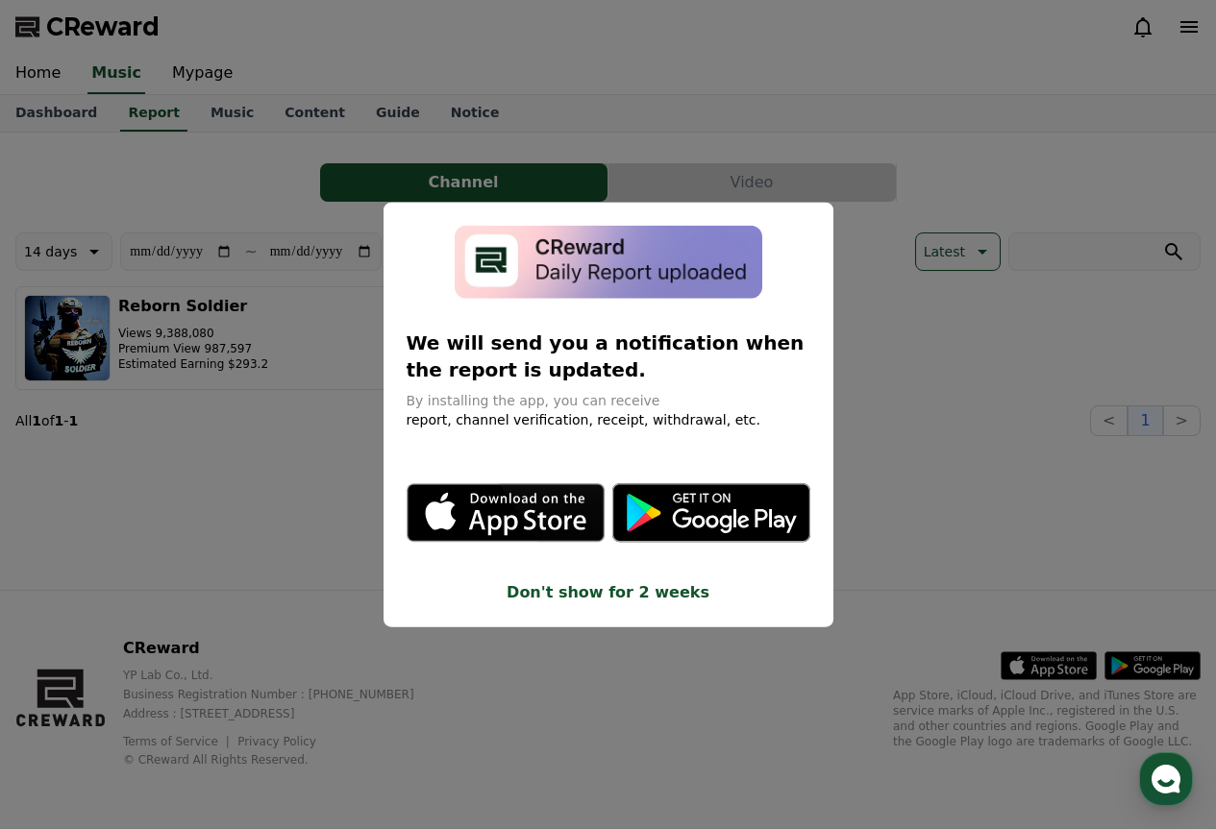
click at [922, 472] on button "close modal" at bounding box center [608, 414] width 1216 height 829
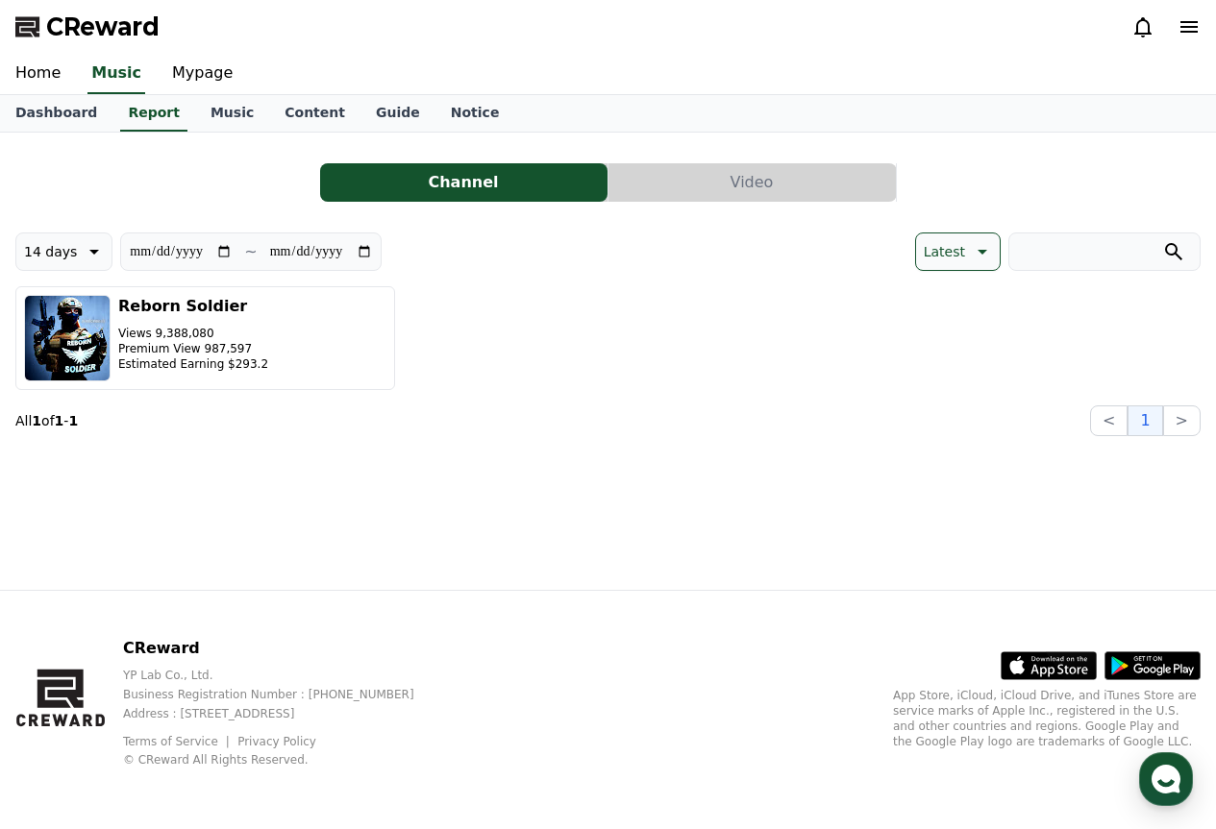
click at [696, 180] on button "Video" at bounding box center [751, 182] width 287 height 38
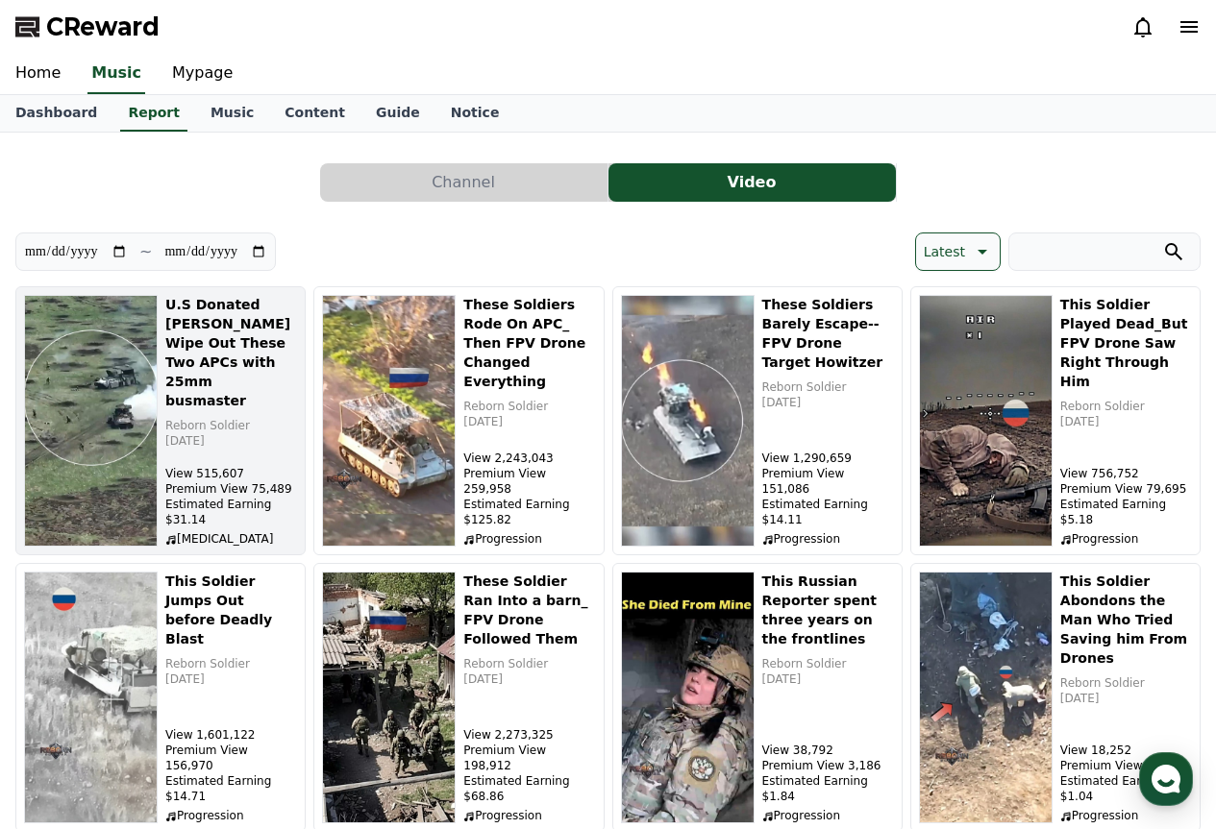
drag, startPoint x: 294, startPoint y: 524, endPoint x: 263, endPoint y: 516, distance: 31.7
click at [263, 516] on p "Estimated Earning $31.14" at bounding box center [231, 512] width 132 height 31
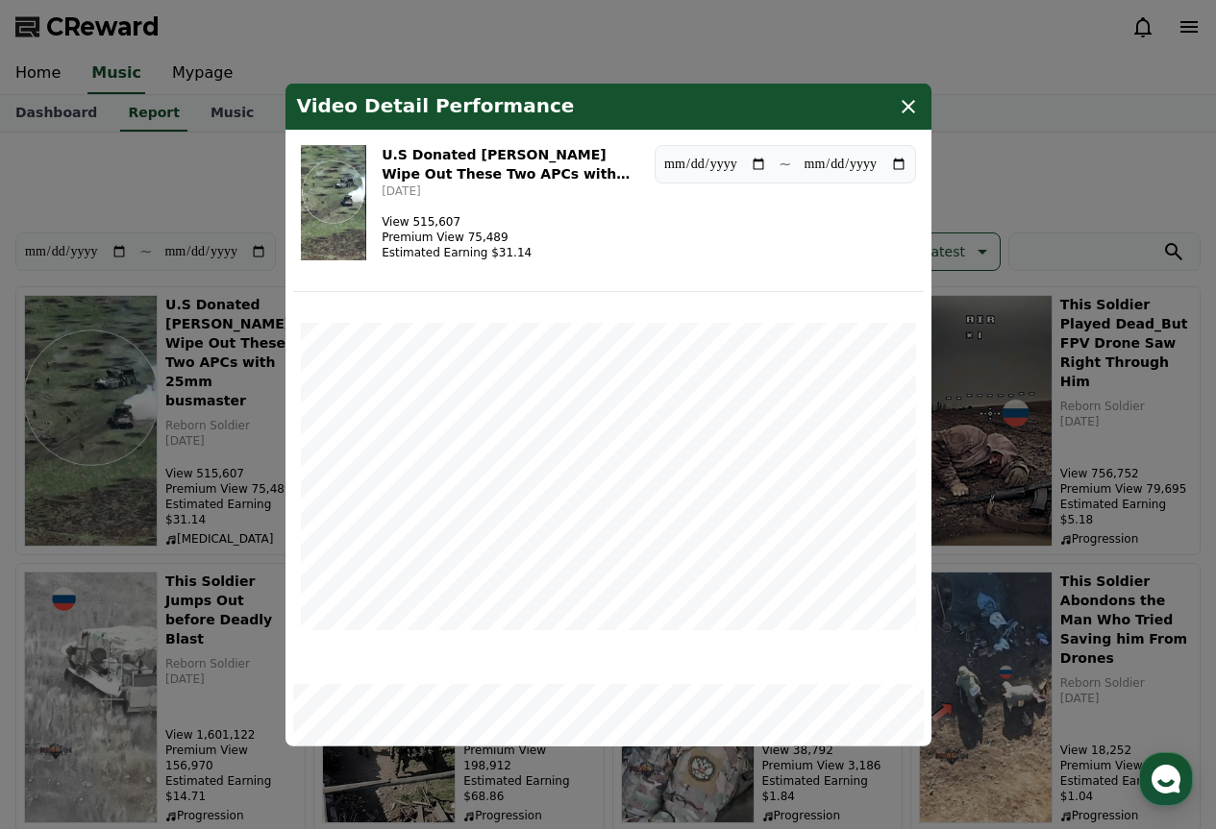
click at [903, 96] on icon "modal" at bounding box center [907, 105] width 23 height 23
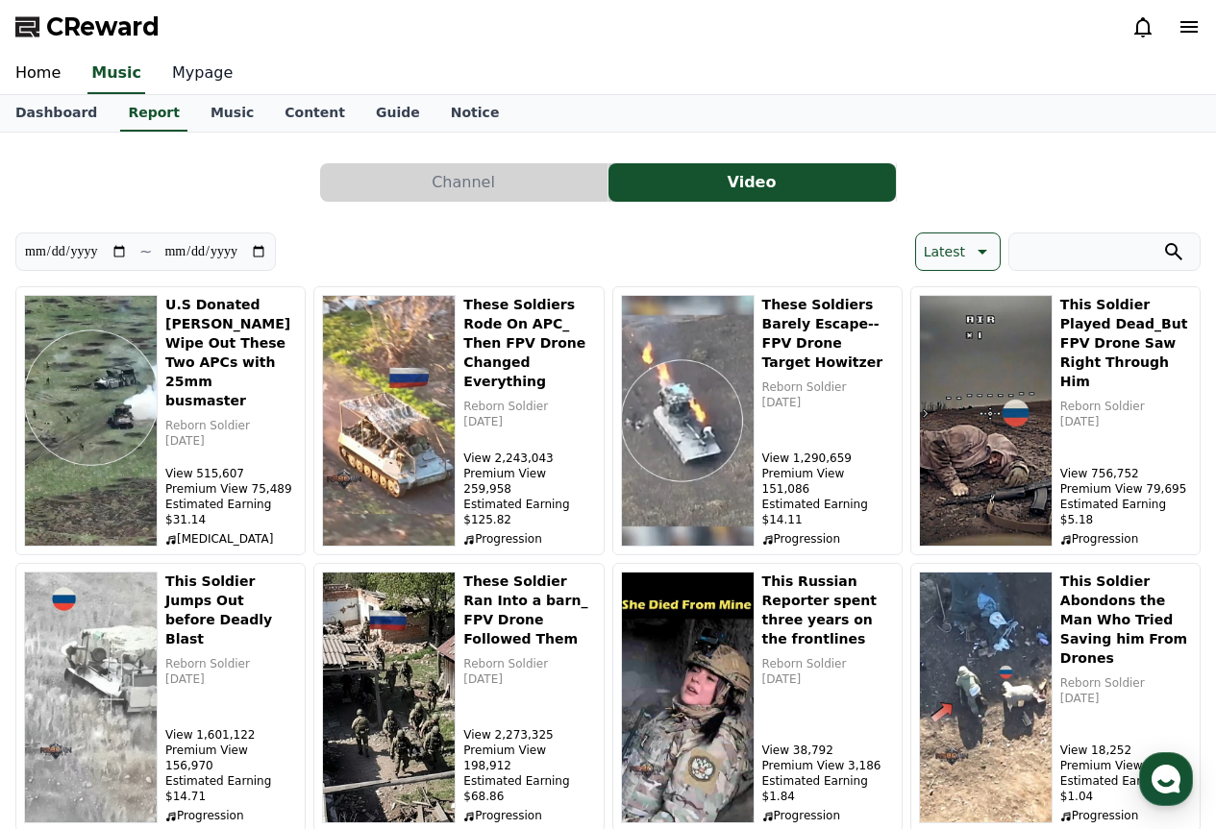
click at [200, 68] on link "Mypage" at bounding box center [202, 74] width 91 height 40
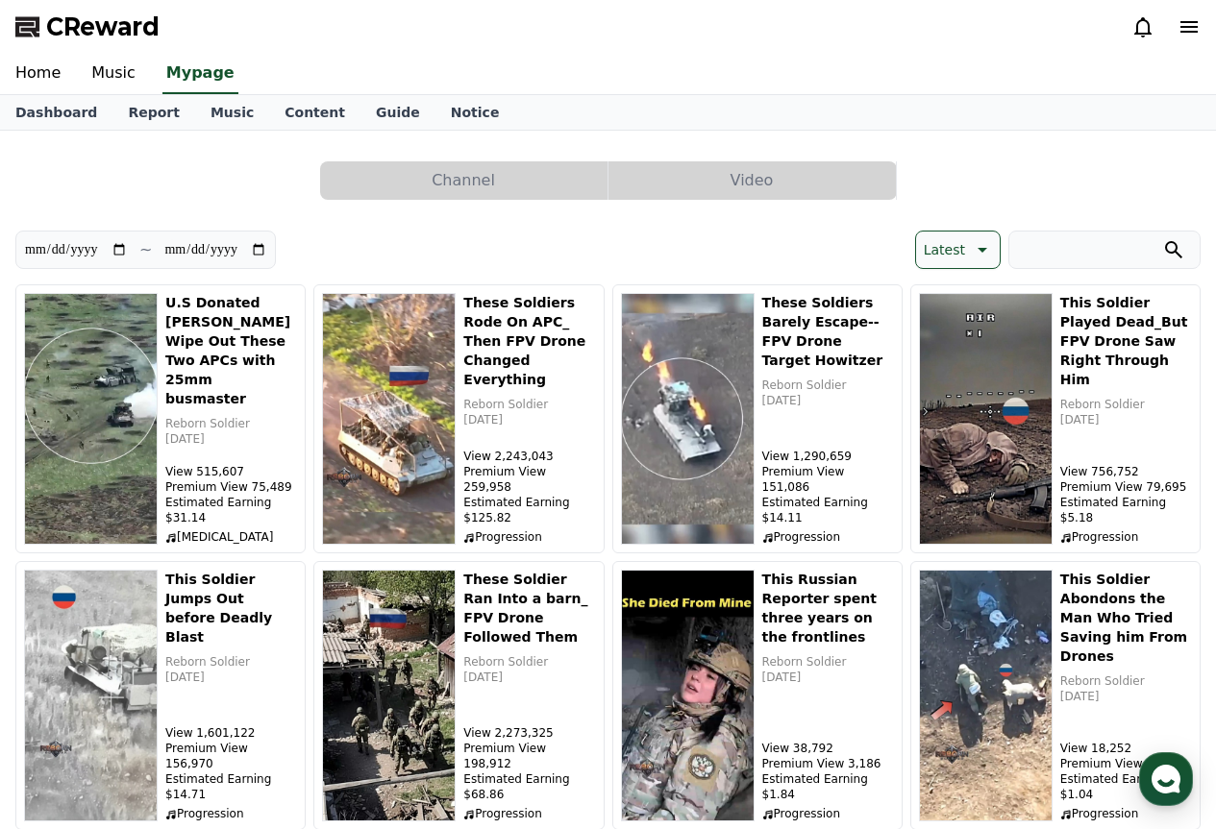
select select "**********"
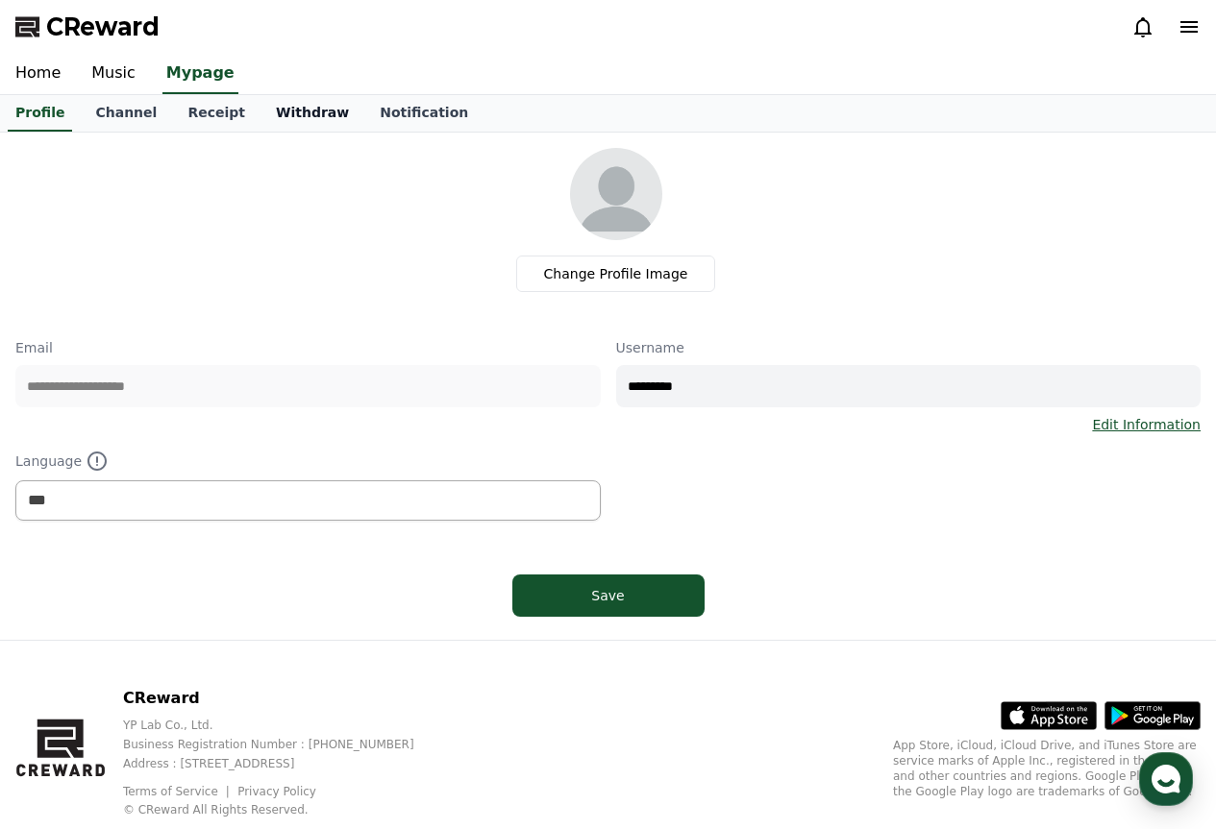
click at [289, 106] on link "Withdraw" at bounding box center [312, 113] width 104 height 37
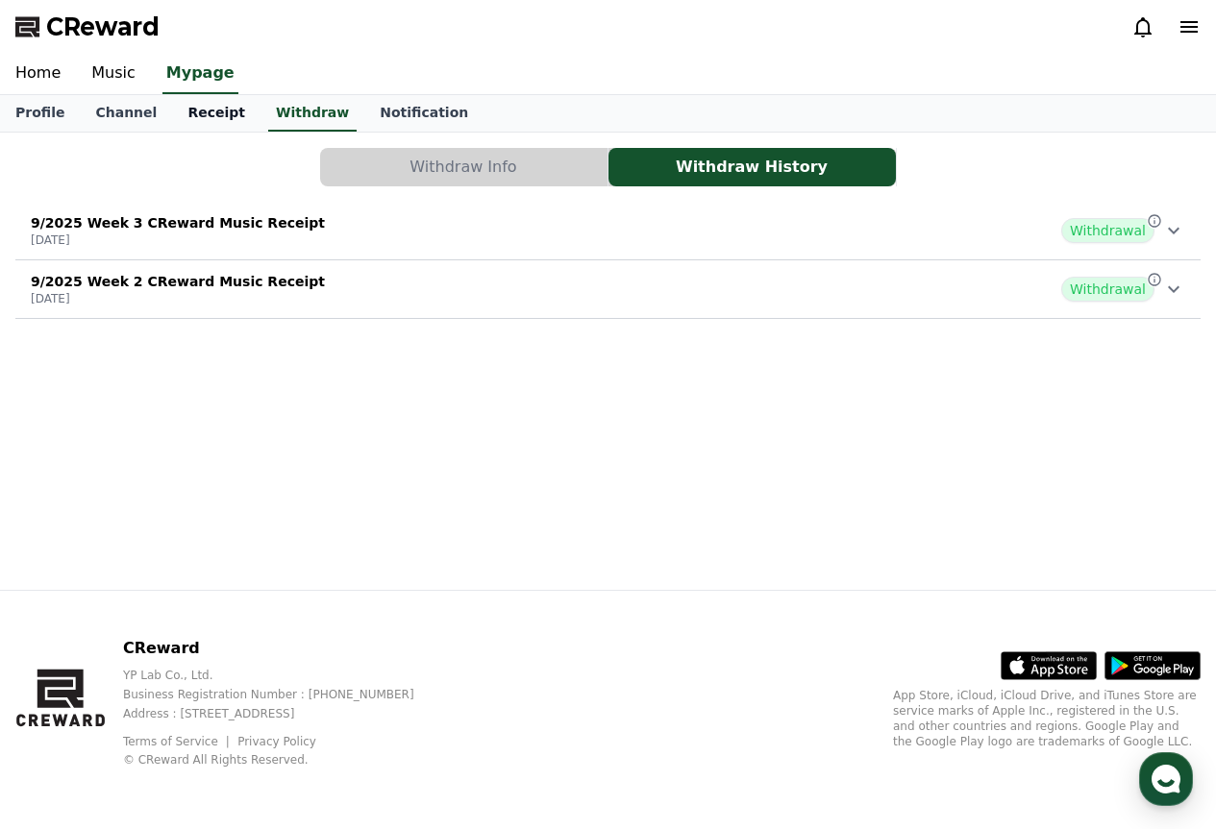
click at [217, 117] on link "Receipt" at bounding box center [216, 113] width 88 height 37
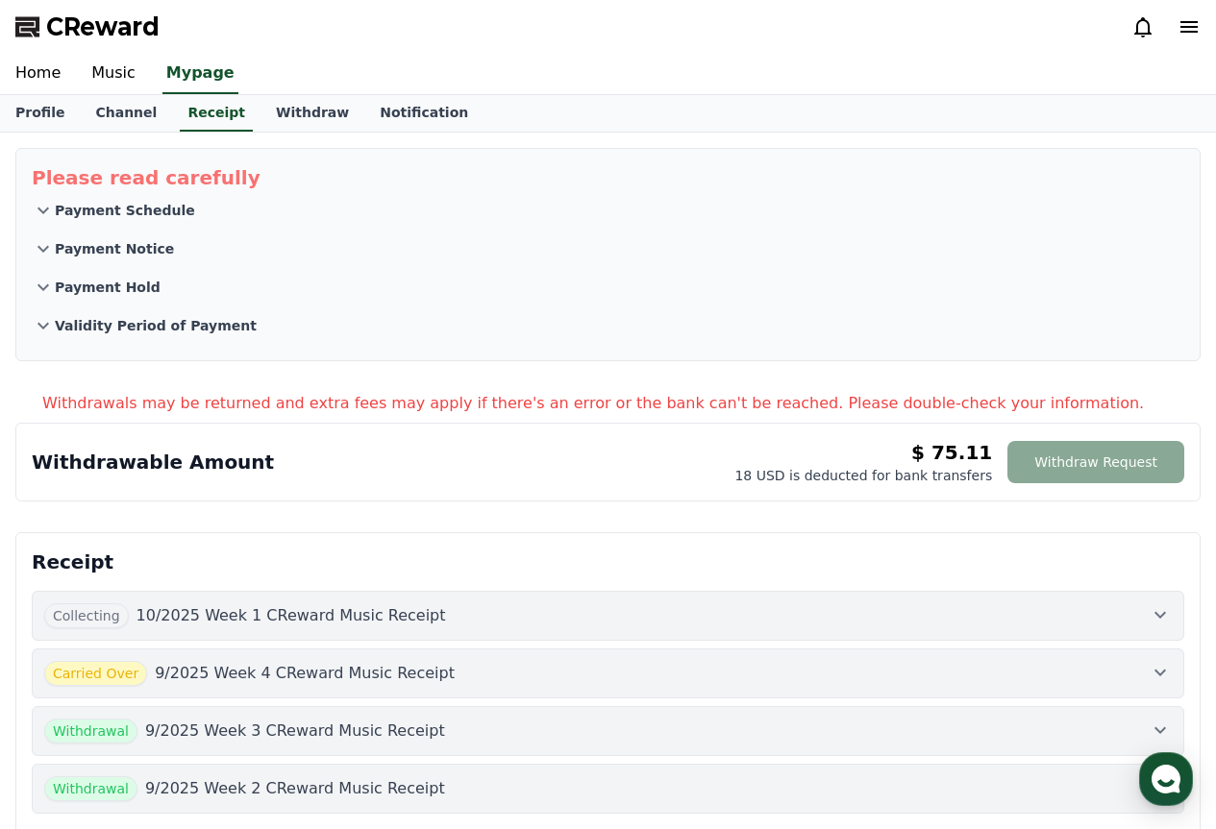
click at [859, 466] on p "18 USD is deducted for bank transfers" at bounding box center [863, 475] width 258 height 19
click at [926, 452] on div "$ 75.11 18 USD is deducted for bank transfers" at bounding box center [863, 462] width 258 height 46
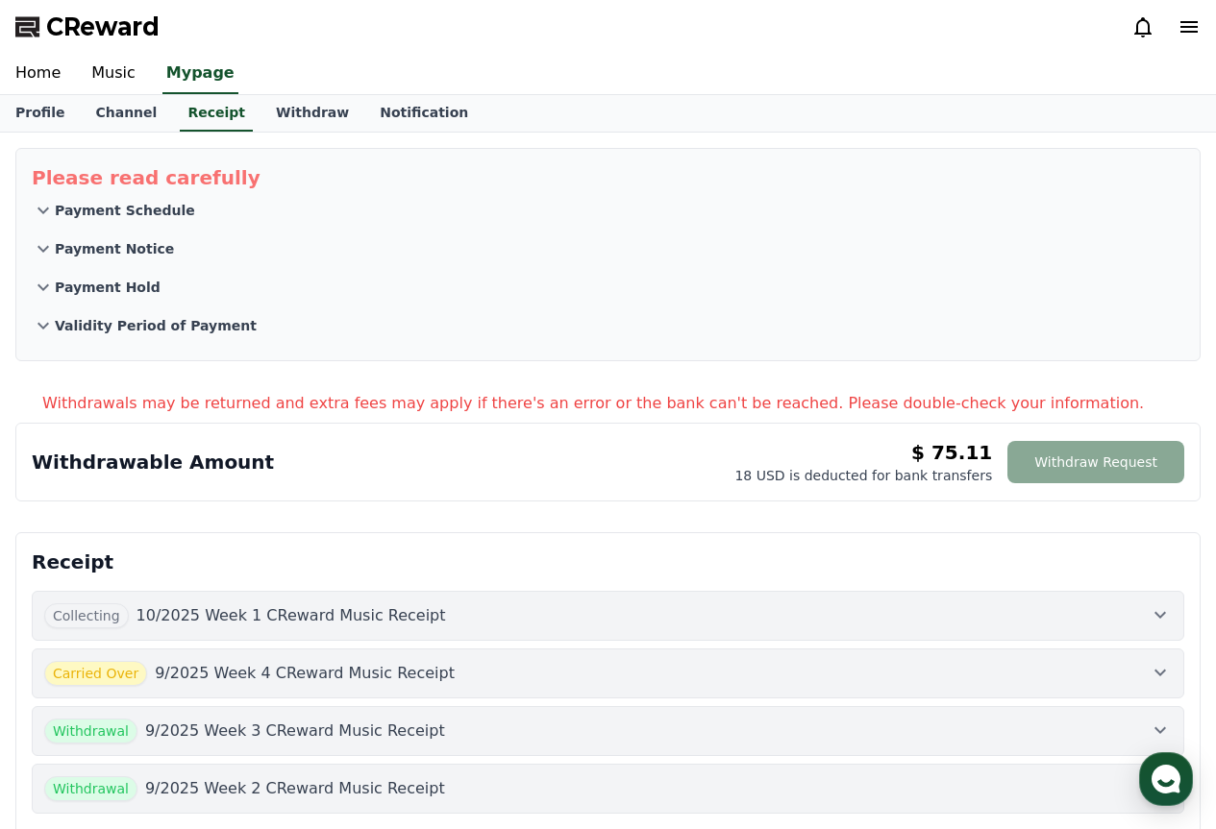
click at [926, 452] on div "$ 75.11 18 USD is deducted for bank transfers" at bounding box center [863, 462] width 258 height 46
click at [280, 116] on link "Withdraw" at bounding box center [312, 113] width 104 height 37
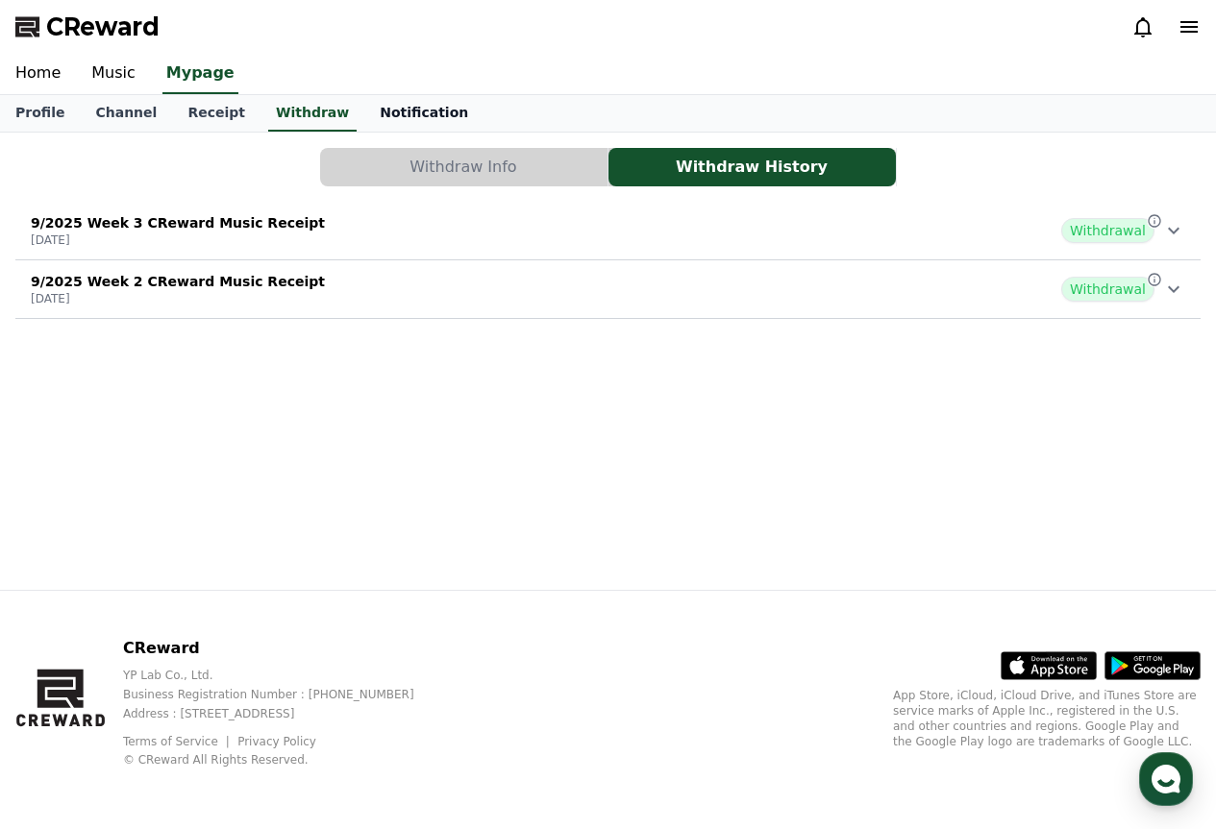
click at [379, 107] on link "Notification" at bounding box center [423, 113] width 119 height 37
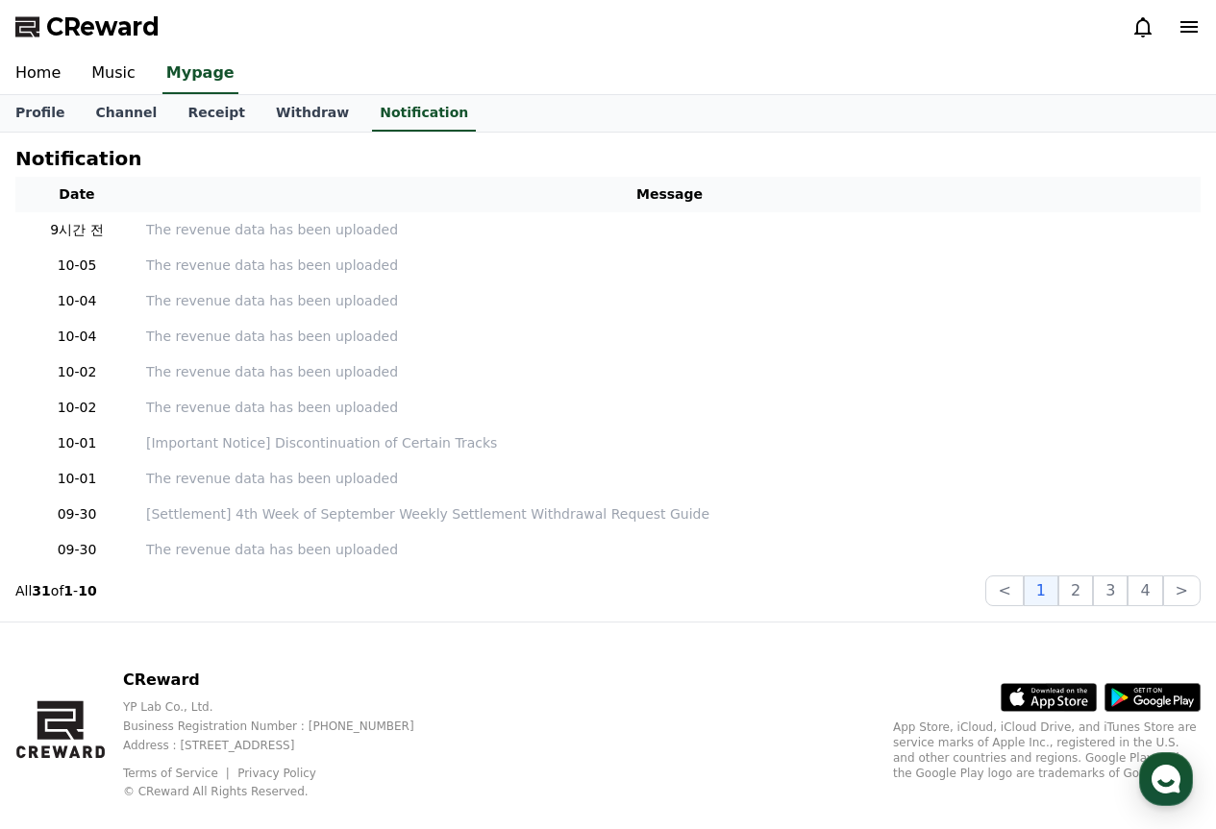
drag, startPoint x: 612, startPoint y: 200, endPoint x: 61, endPoint y: 203, distance: 551.5
click at [58, 200] on tr "Date Message" at bounding box center [607, 195] width 1185 height 36
click at [287, 105] on link "Withdraw" at bounding box center [312, 113] width 104 height 37
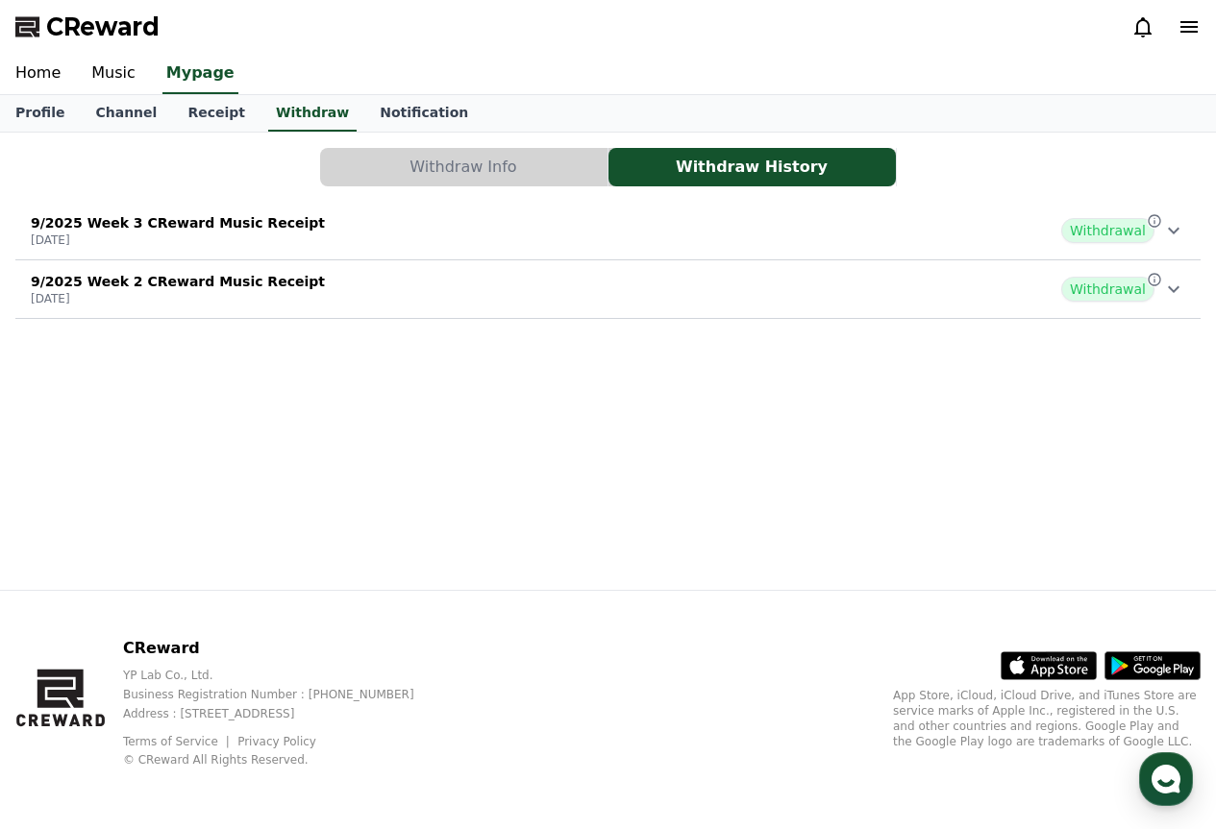
click at [407, 165] on button "Withdraw Info" at bounding box center [463, 167] width 287 height 38
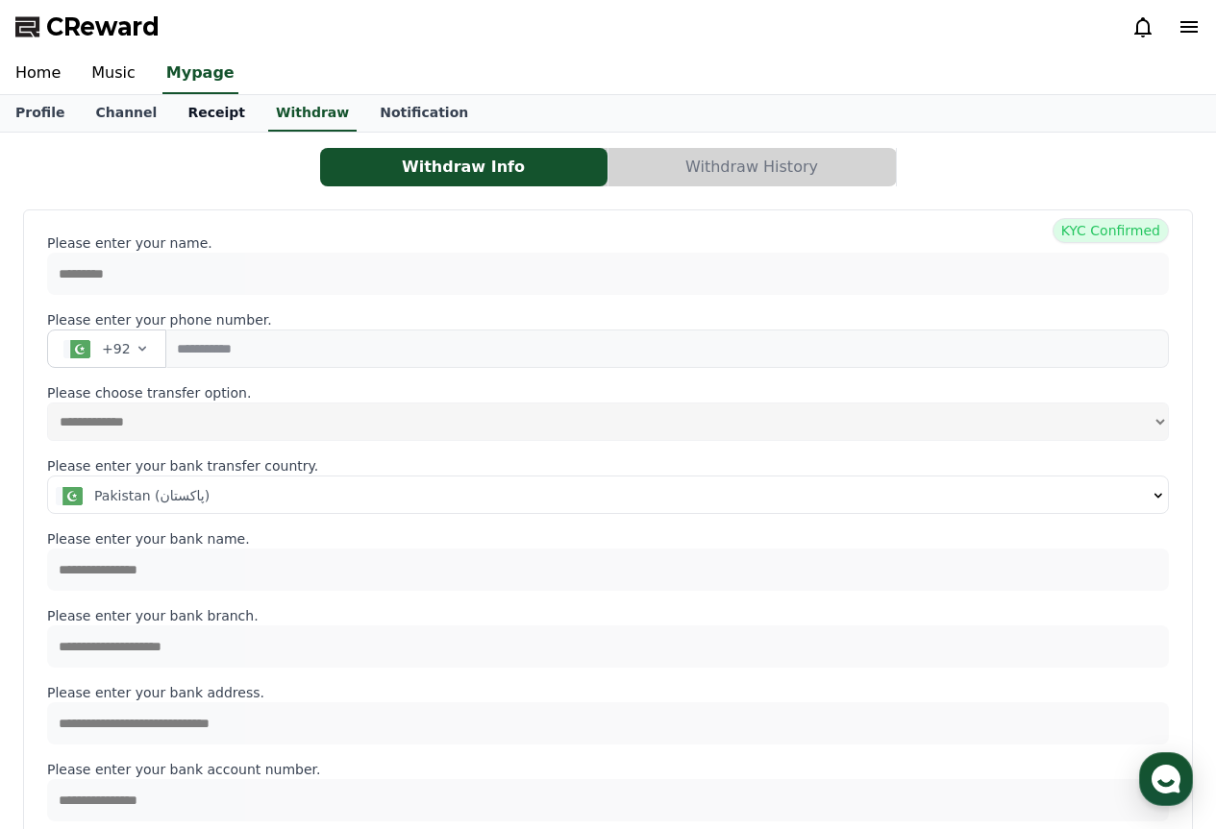
click at [216, 114] on link "Receipt" at bounding box center [216, 113] width 88 height 37
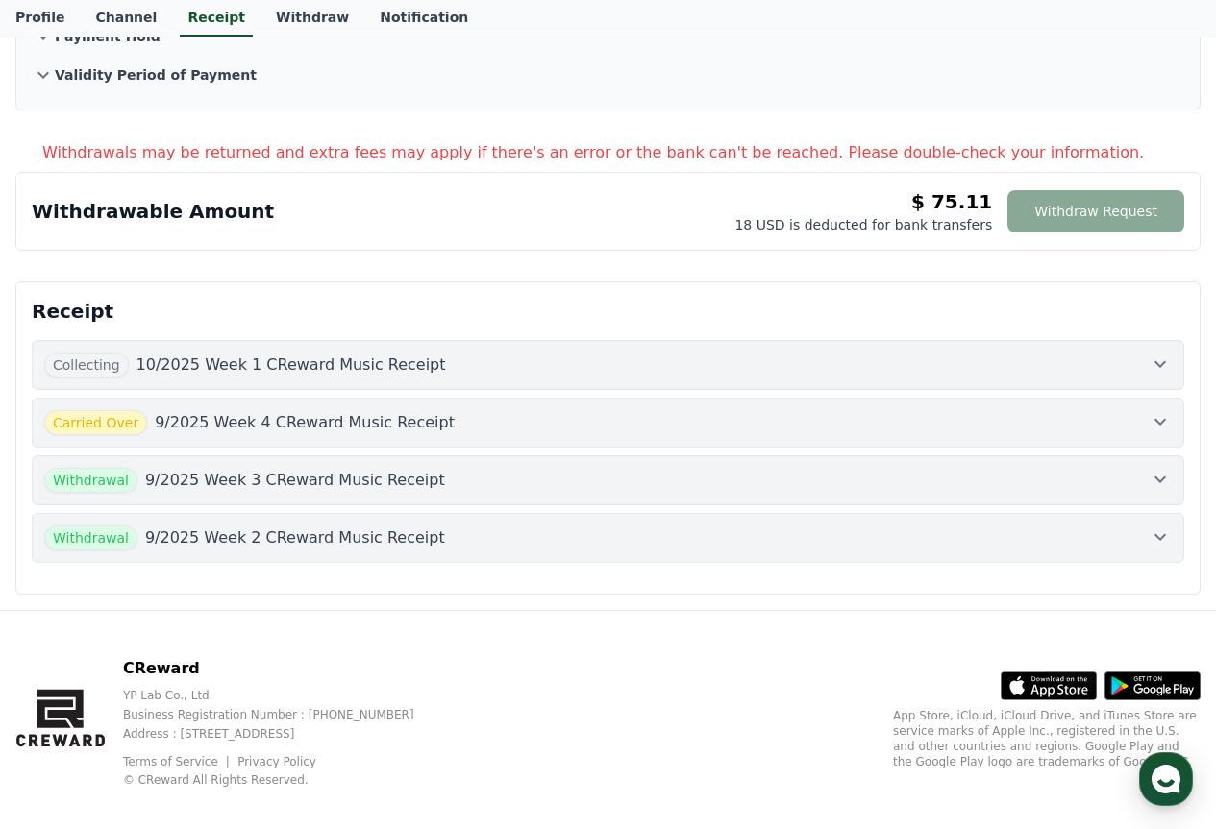
scroll to position [271, 0]
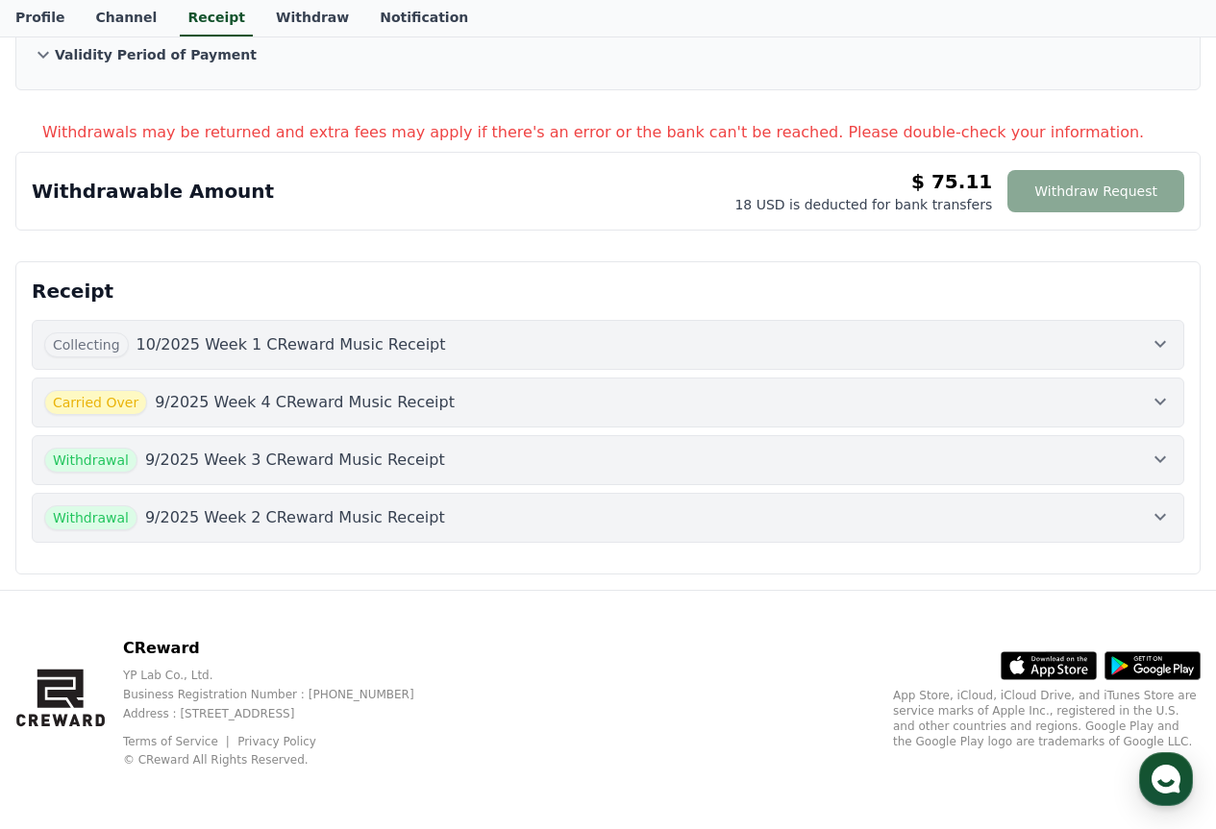
click at [377, 352] on p "10/2025 Week 1 CReward Music Receipt" at bounding box center [290, 344] width 309 height 23
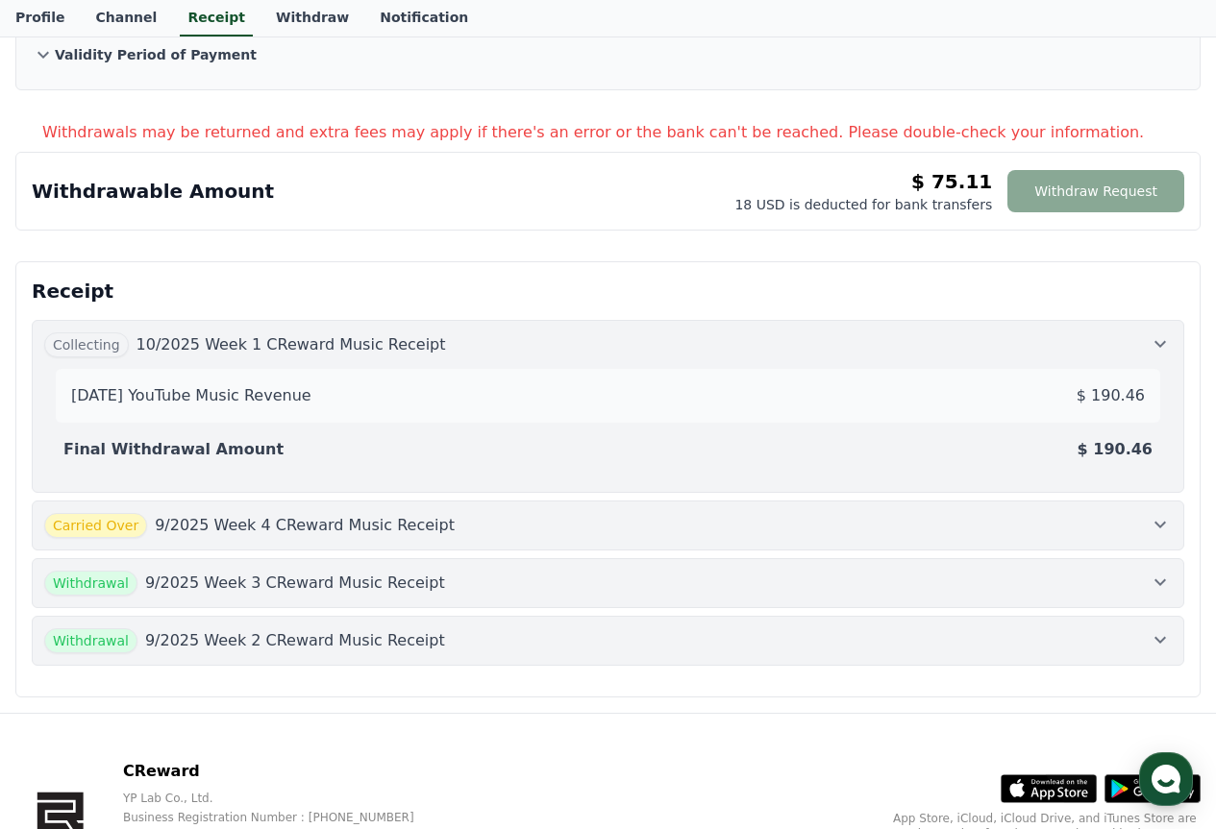
click at [1043, 385] on div "[DATE] YouTube Music Revenue $ 190.46" at bounding box center [607, 396] width 1089 height 38
